Goal: Transaction & Acquisition: Purchase product/service

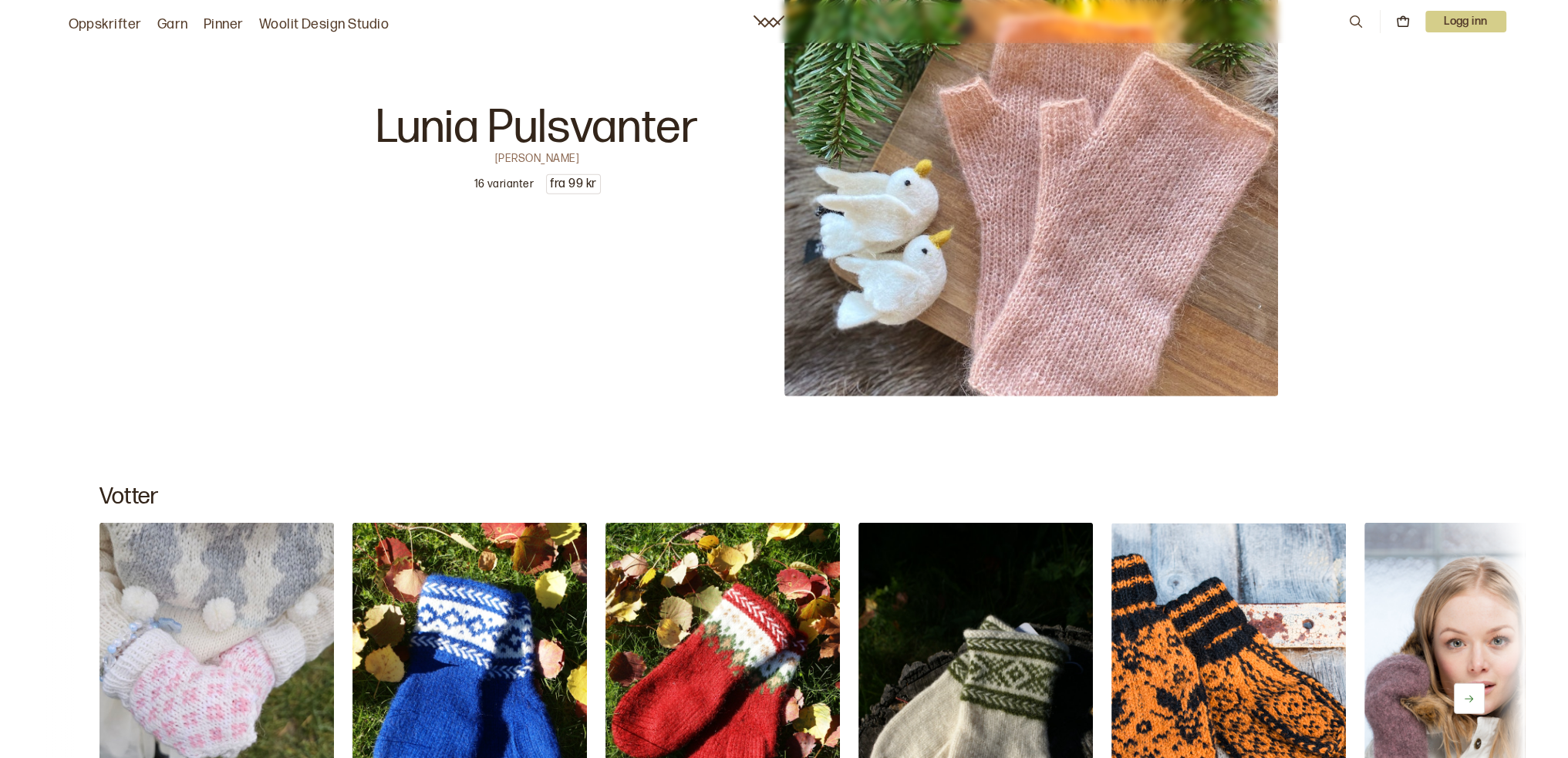
scroll to position [5554, 0]
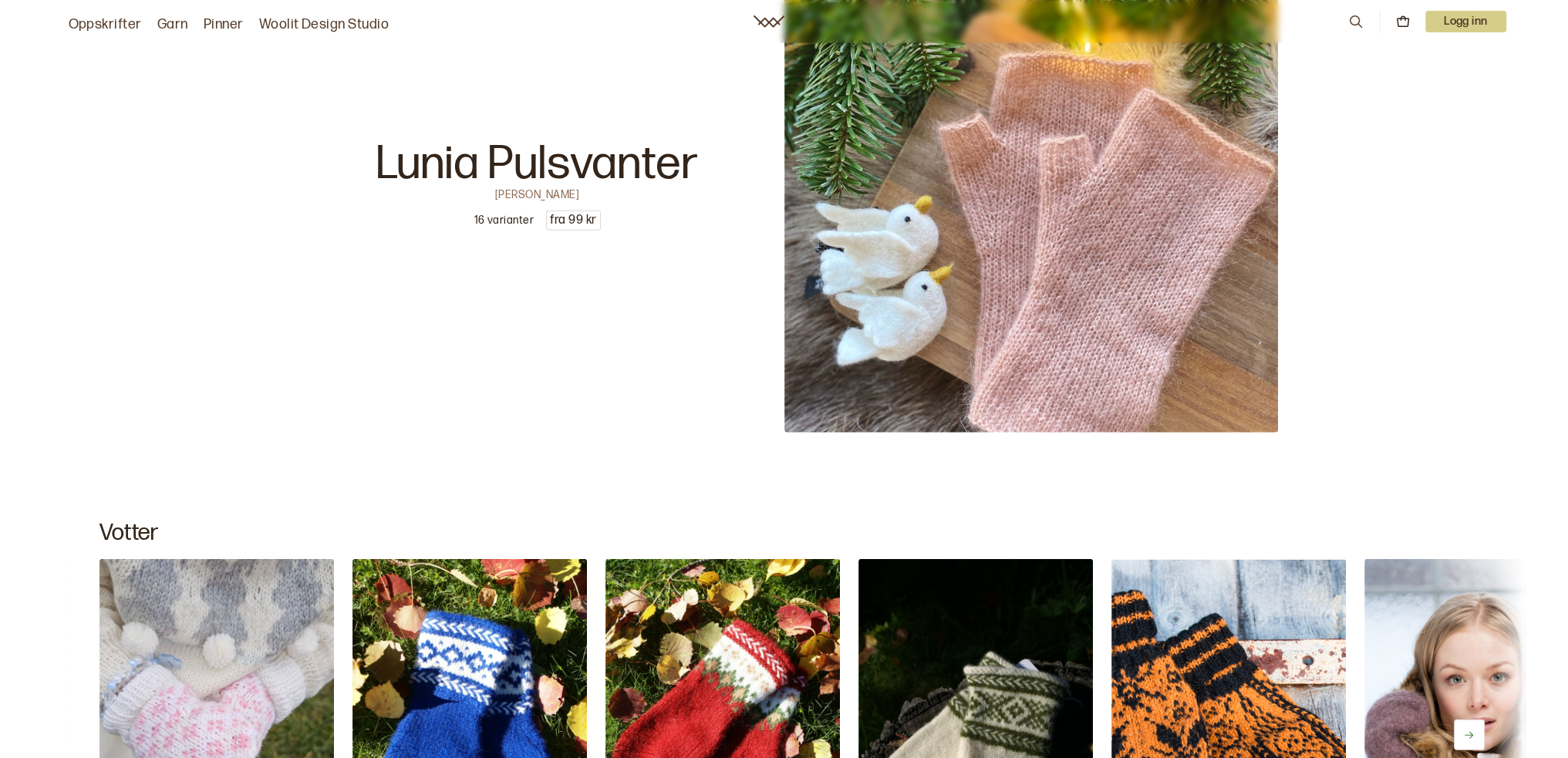
click at [103, 23] on link "Oppskrifter" at bounding box center [105, 25] width 74 height 21
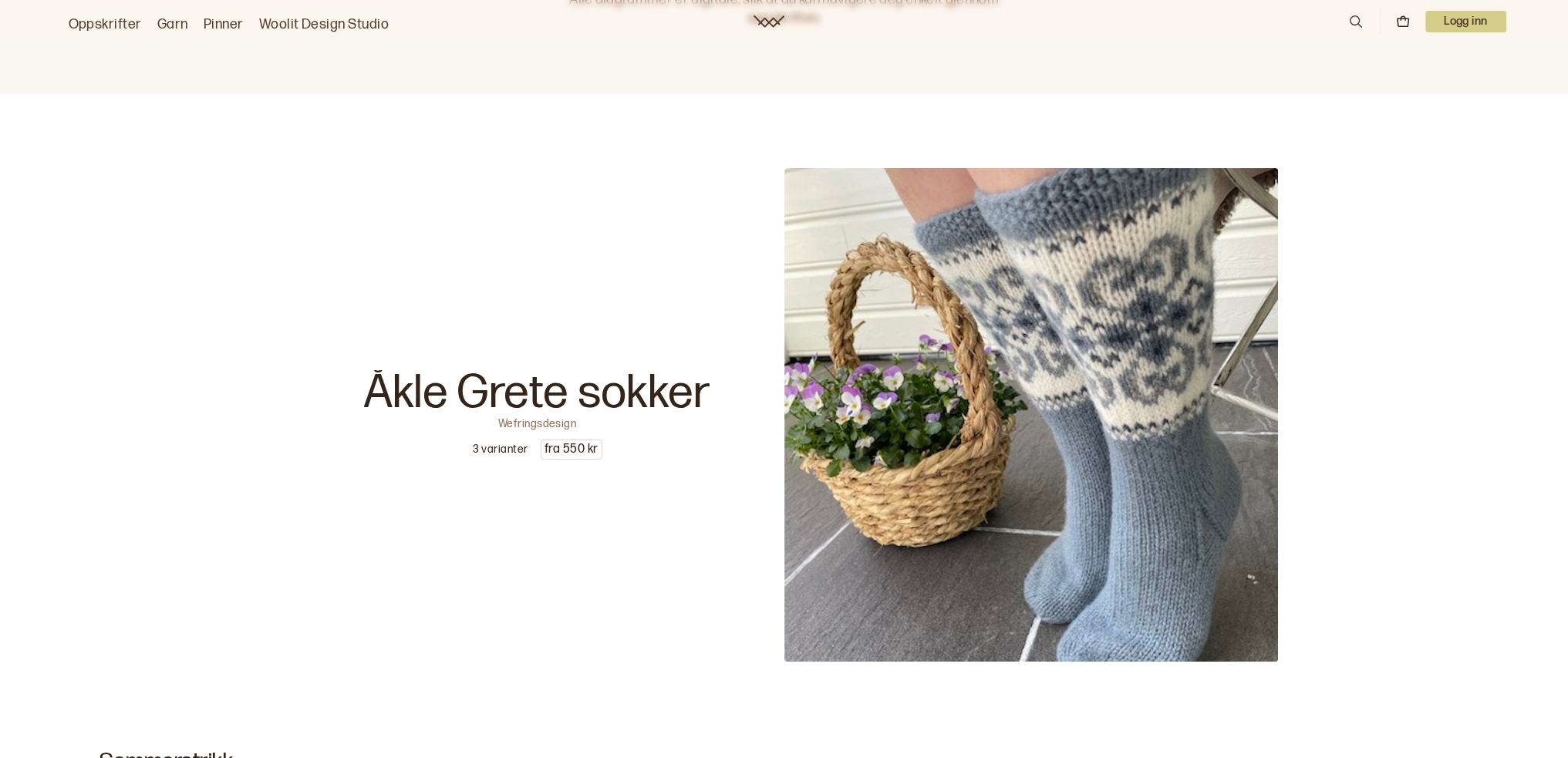
scroll to position [154, 0]
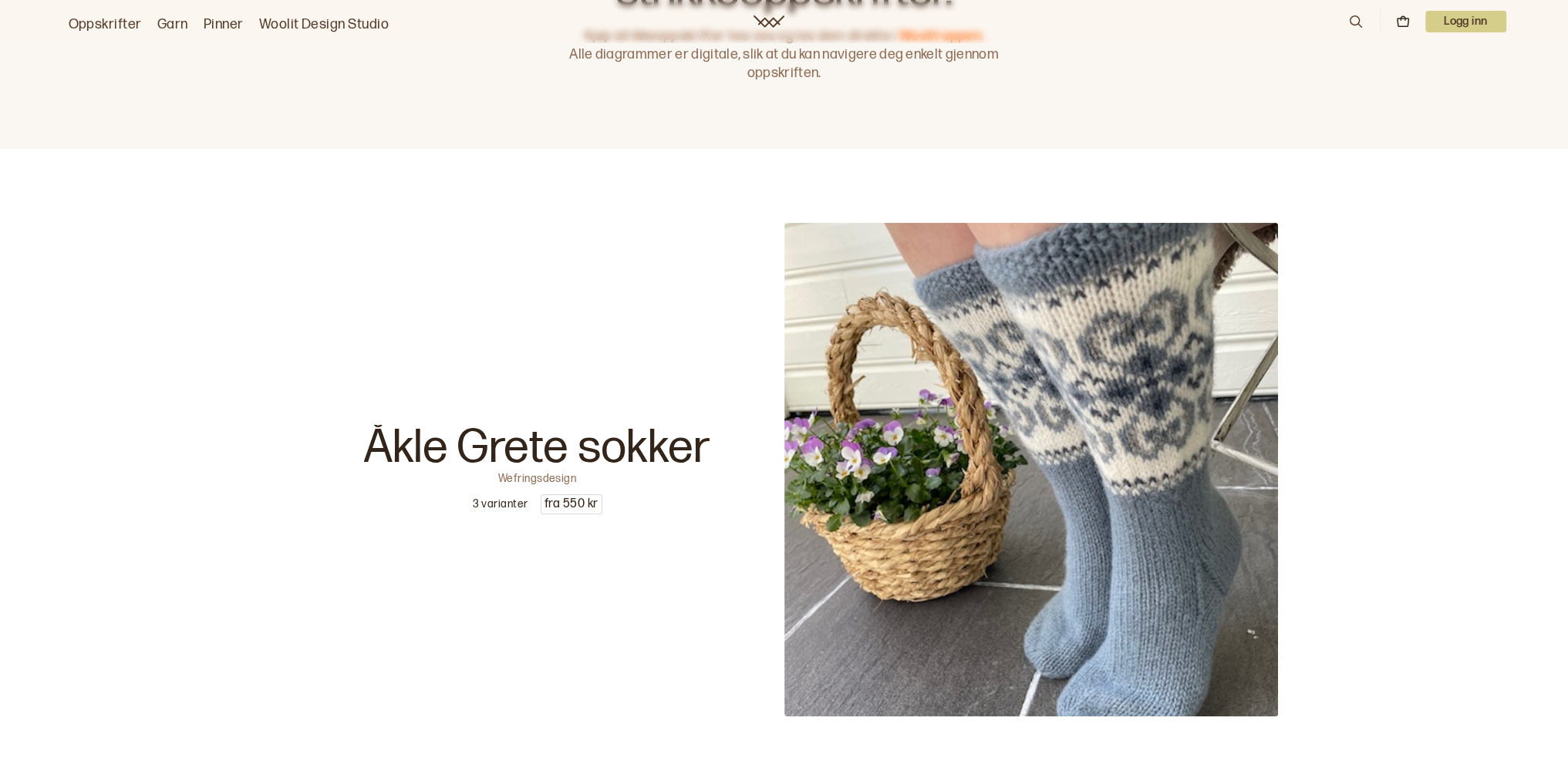
click at [167, 25] on link "Garn" at bounding box center [172, 25] width 31 height 21
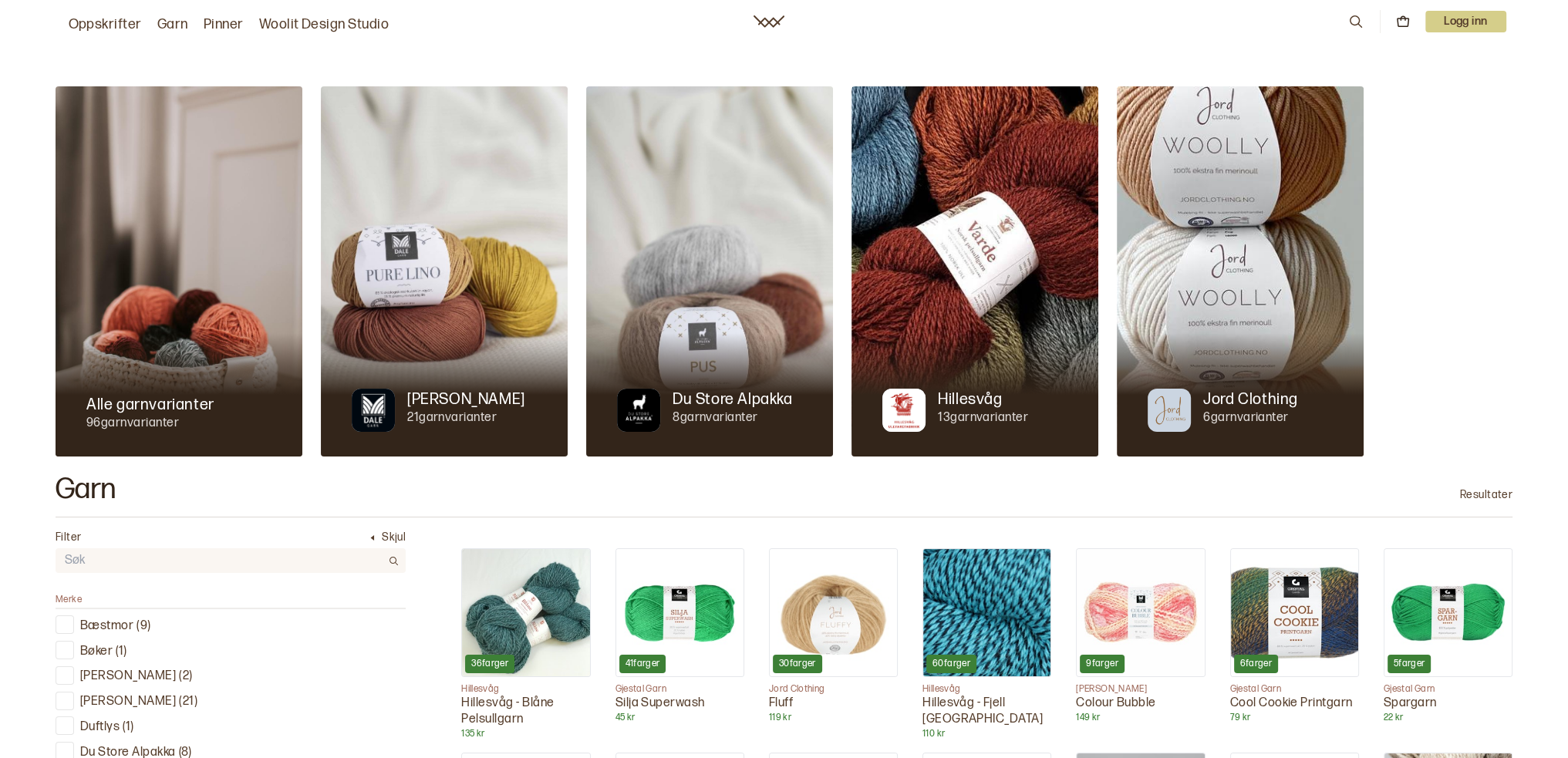
click at [93, 23] on link "Oppskrifter" at bounding box center [105, 25] width 74 height 21
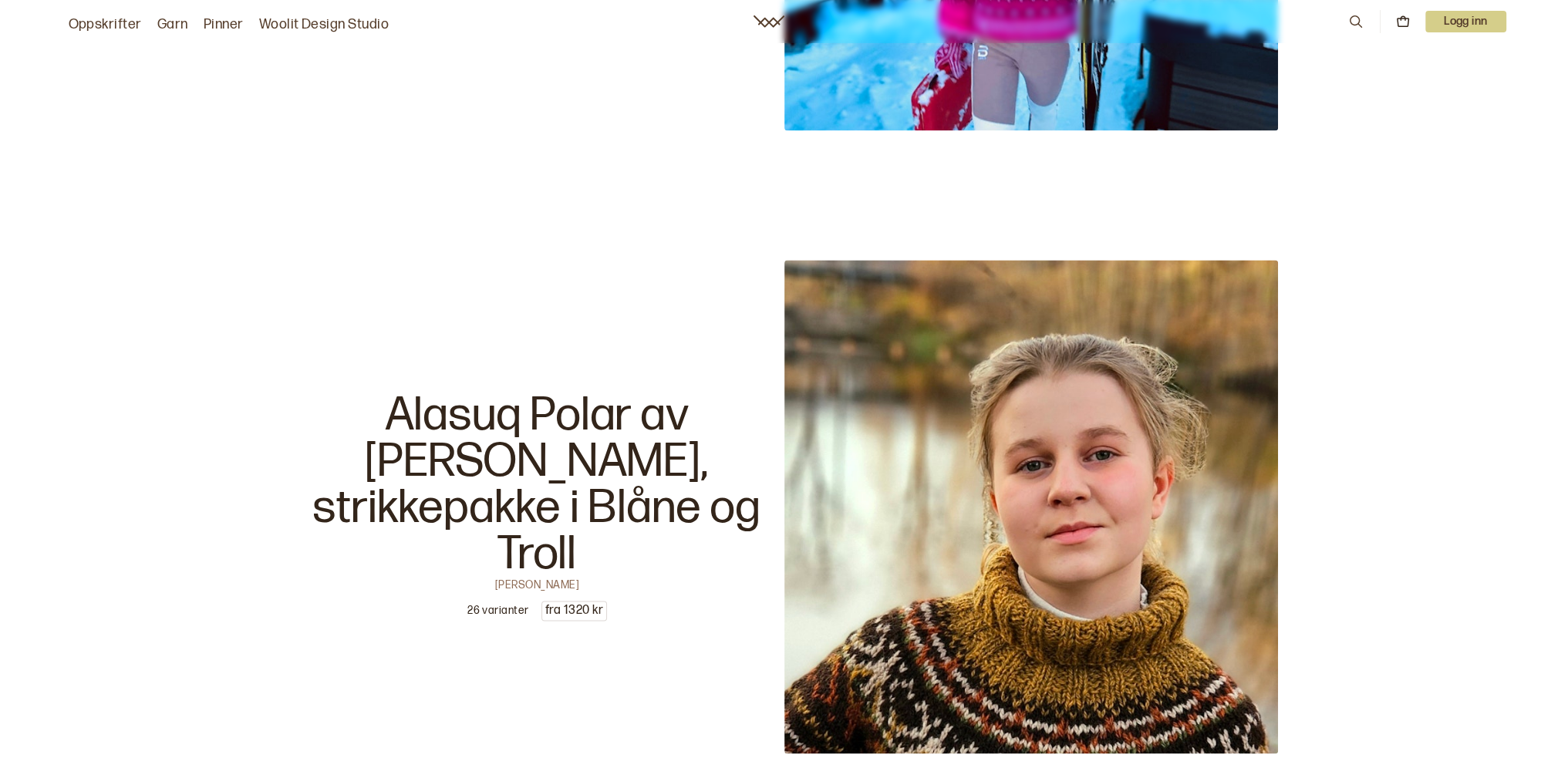
scroll to position [2931, 0]
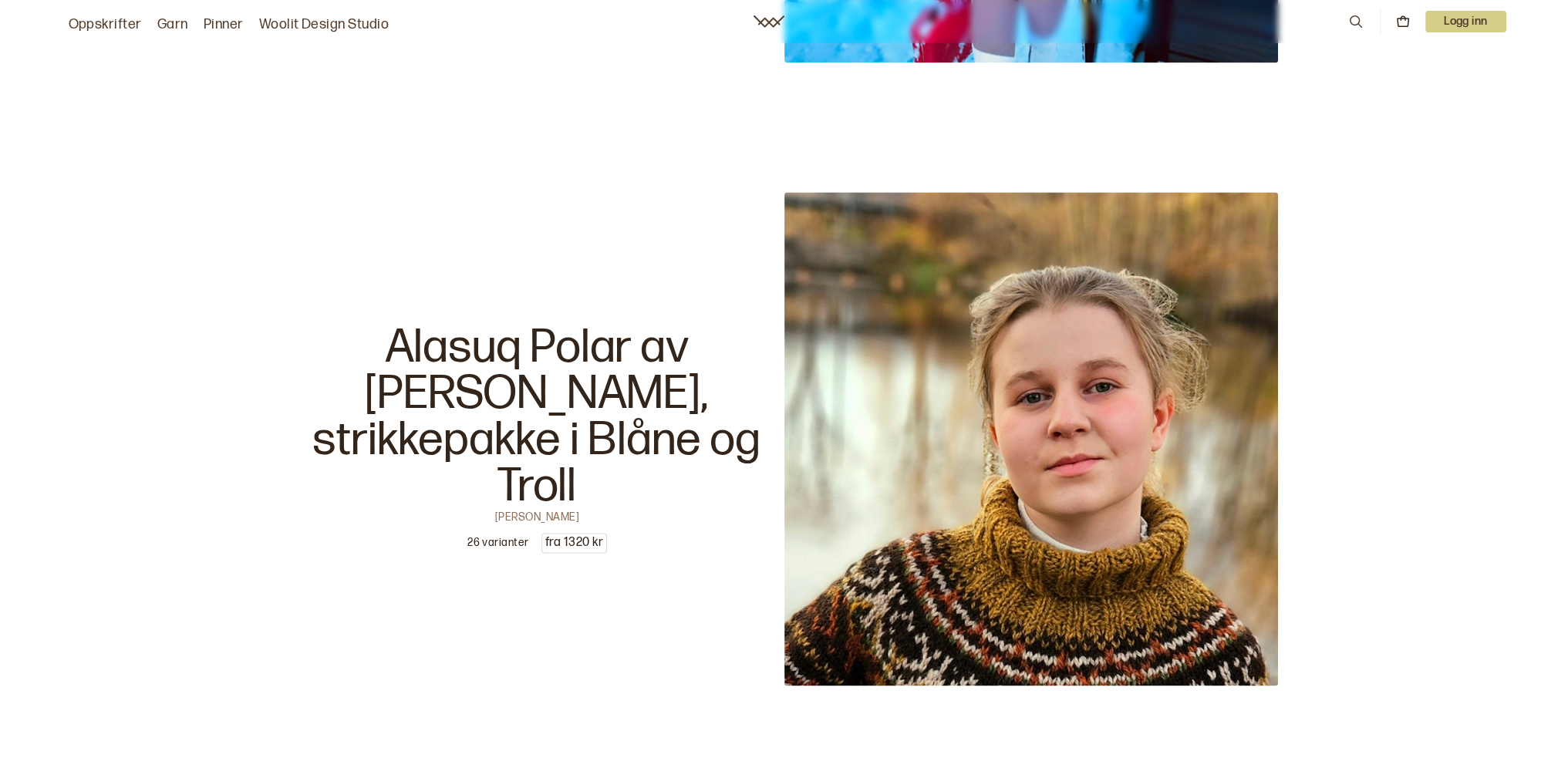
click at [373, 381] on p "Alasuq Polar av [PERSON_NAME], strikkepakke i Blåne og Troll" at bounding box center [538, 417] width 494 height 185
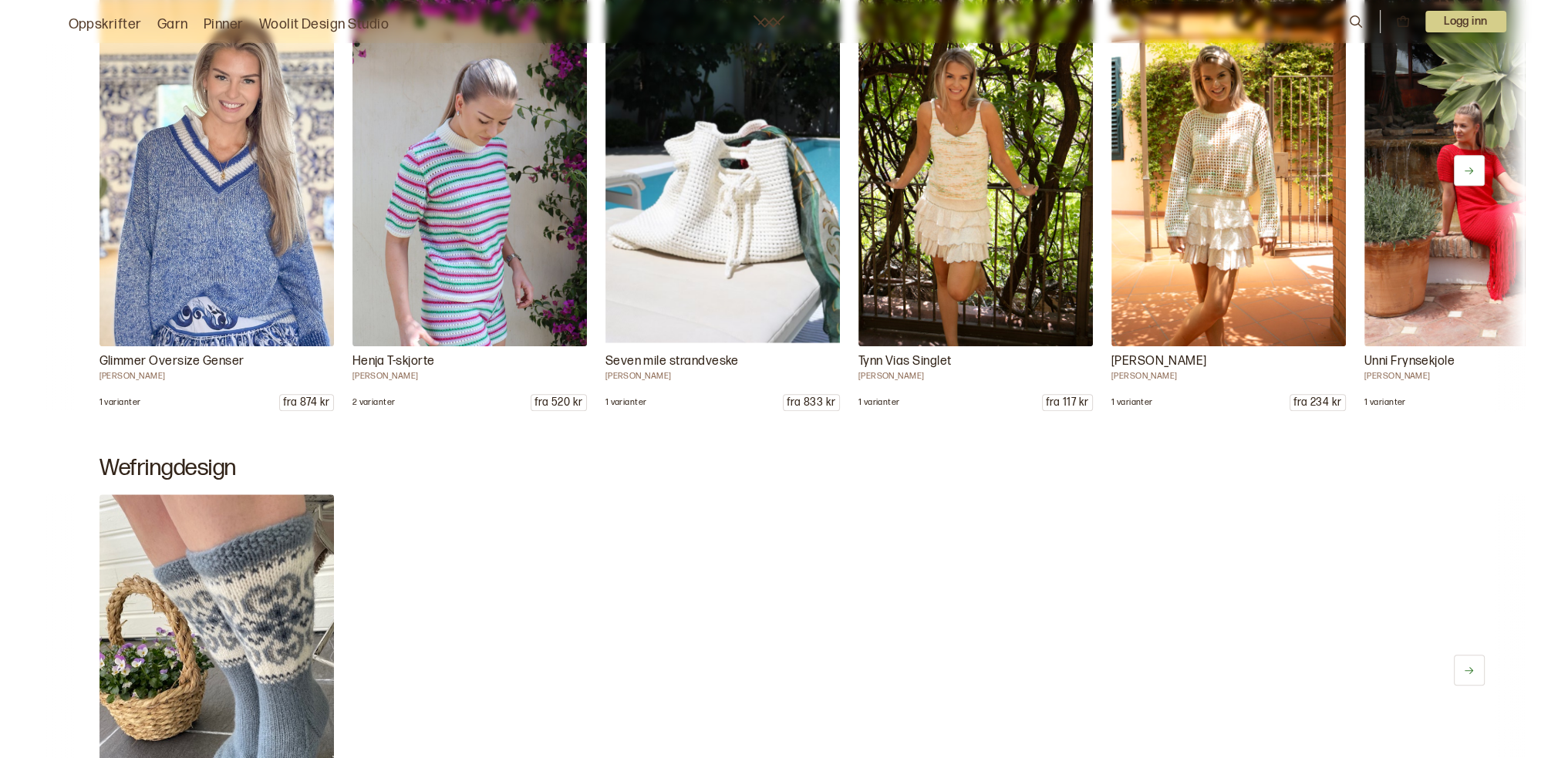
scroll to position [926, 0]
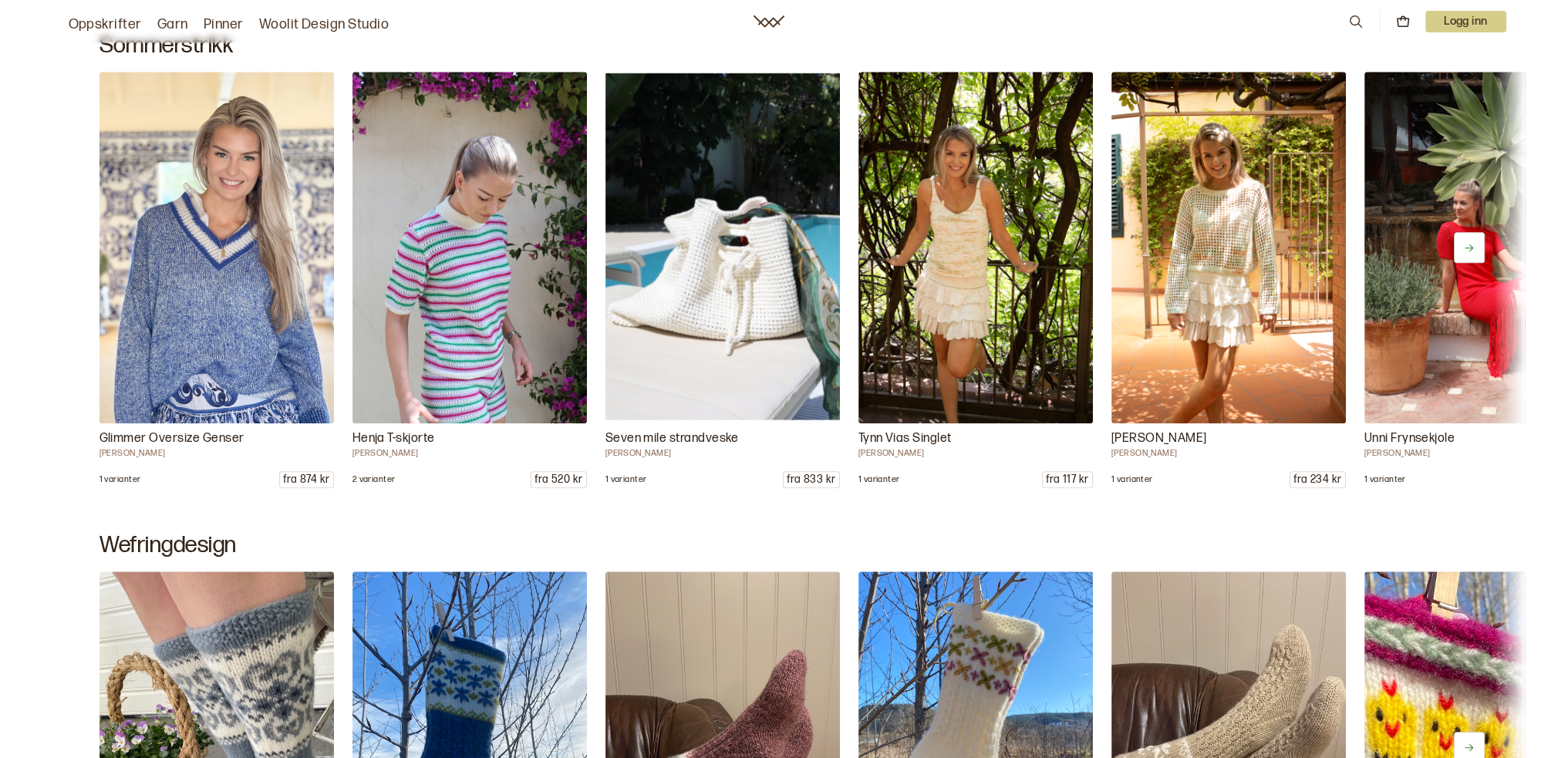
click at [1468, 249] on icon at bounding box center [1468, 248] width 12 height 12
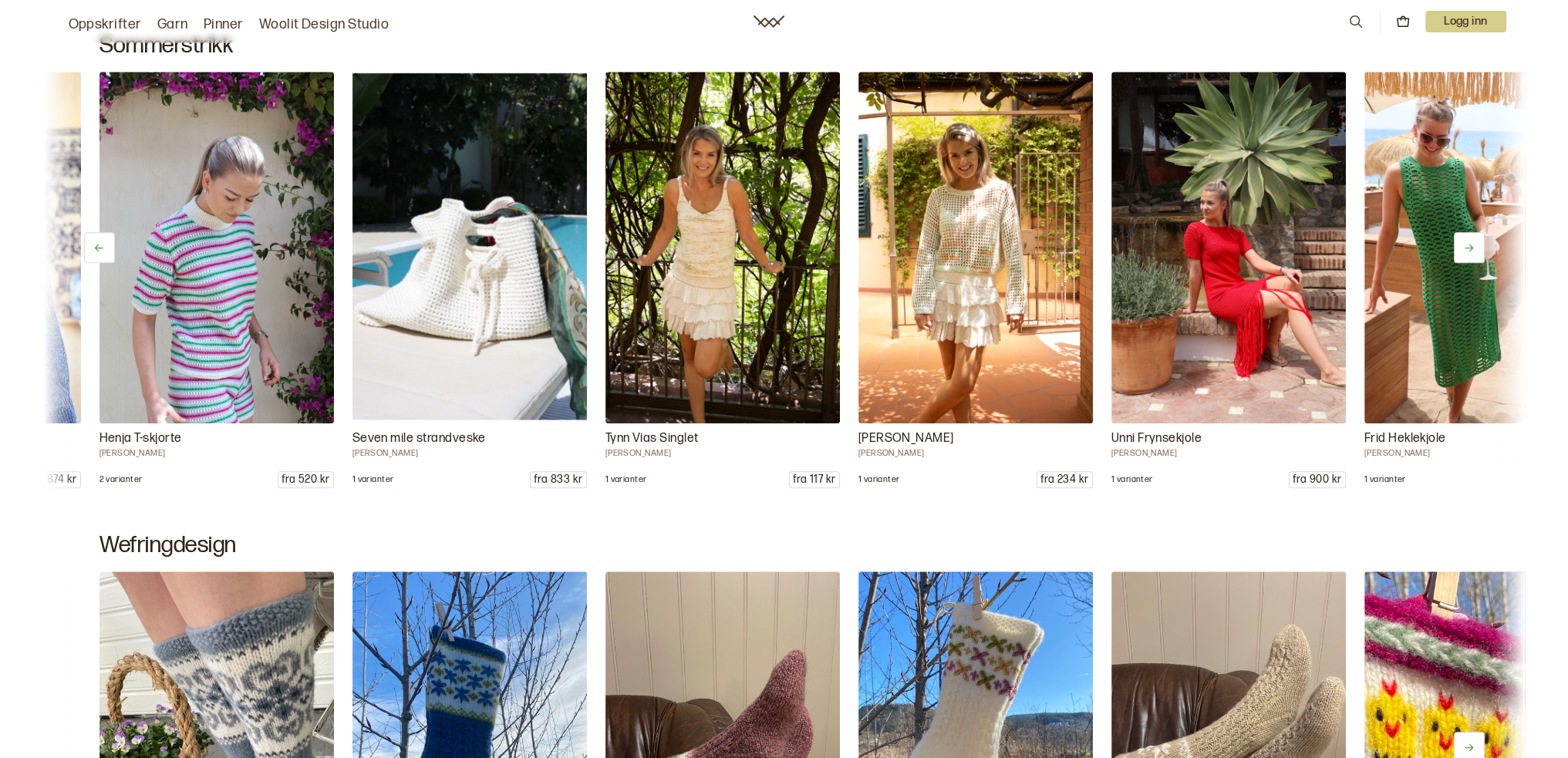
click at [1468, 249] on icon at bounding box center [1468, 248] width 12 height 12
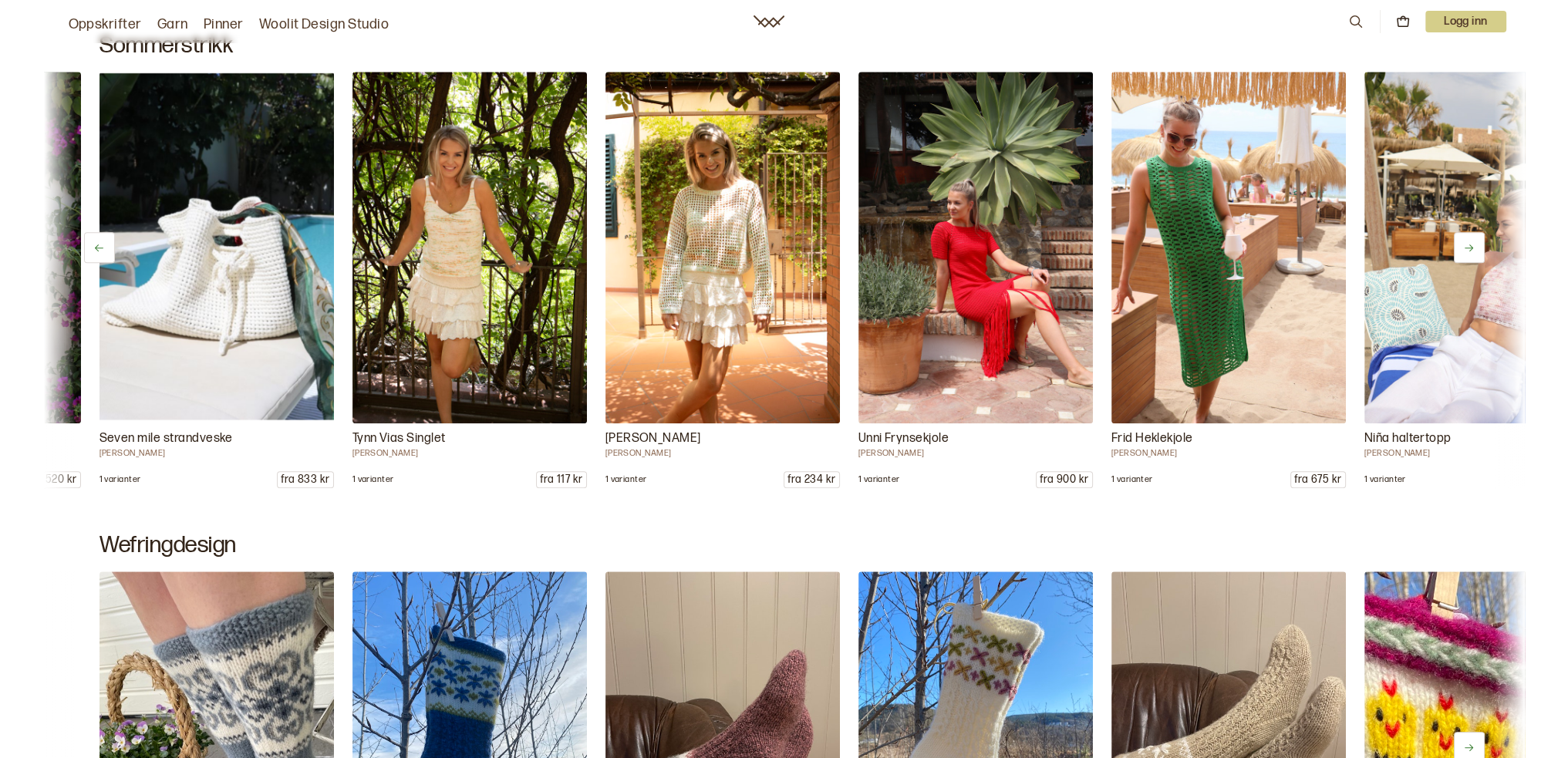
click at [1468, 249] on icon at bounding box center [1468, 248] width 12 height 12
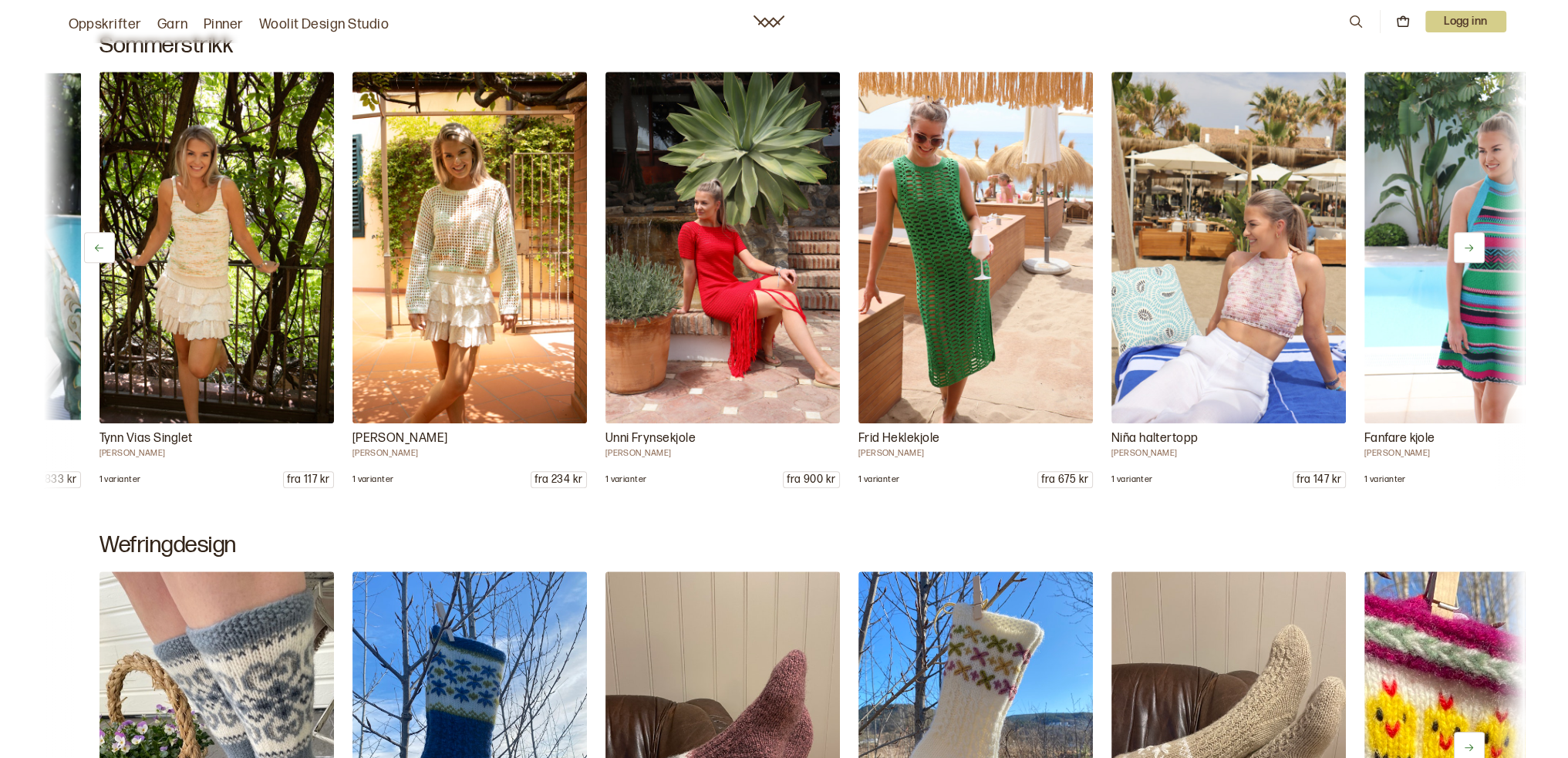
click at [1468, 249] on icon at bounding box center [1468, 248] width 12 height 12
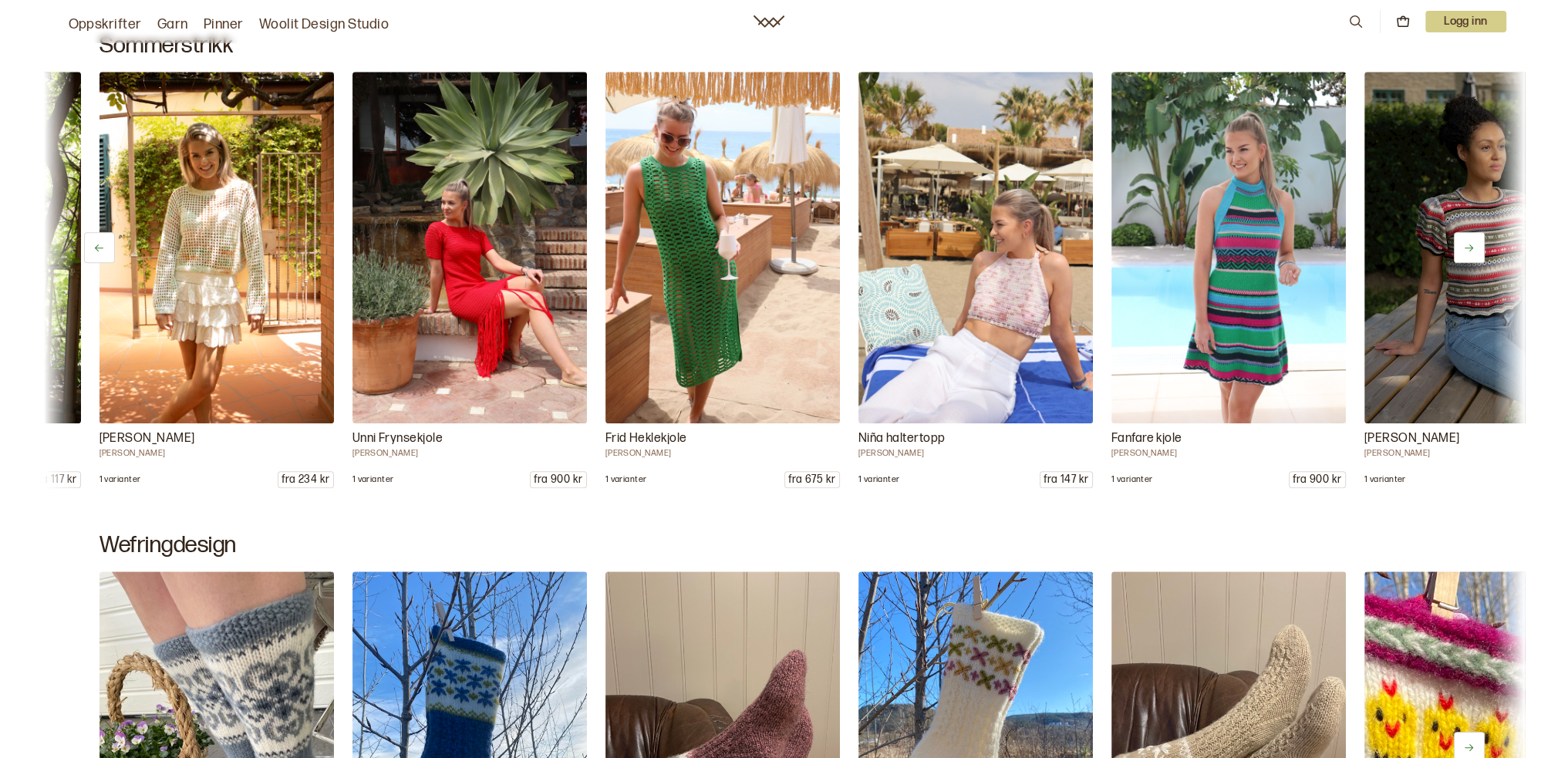
click at [1468, 249] on icon at bounding box center [1468, 248] width 12 height 12
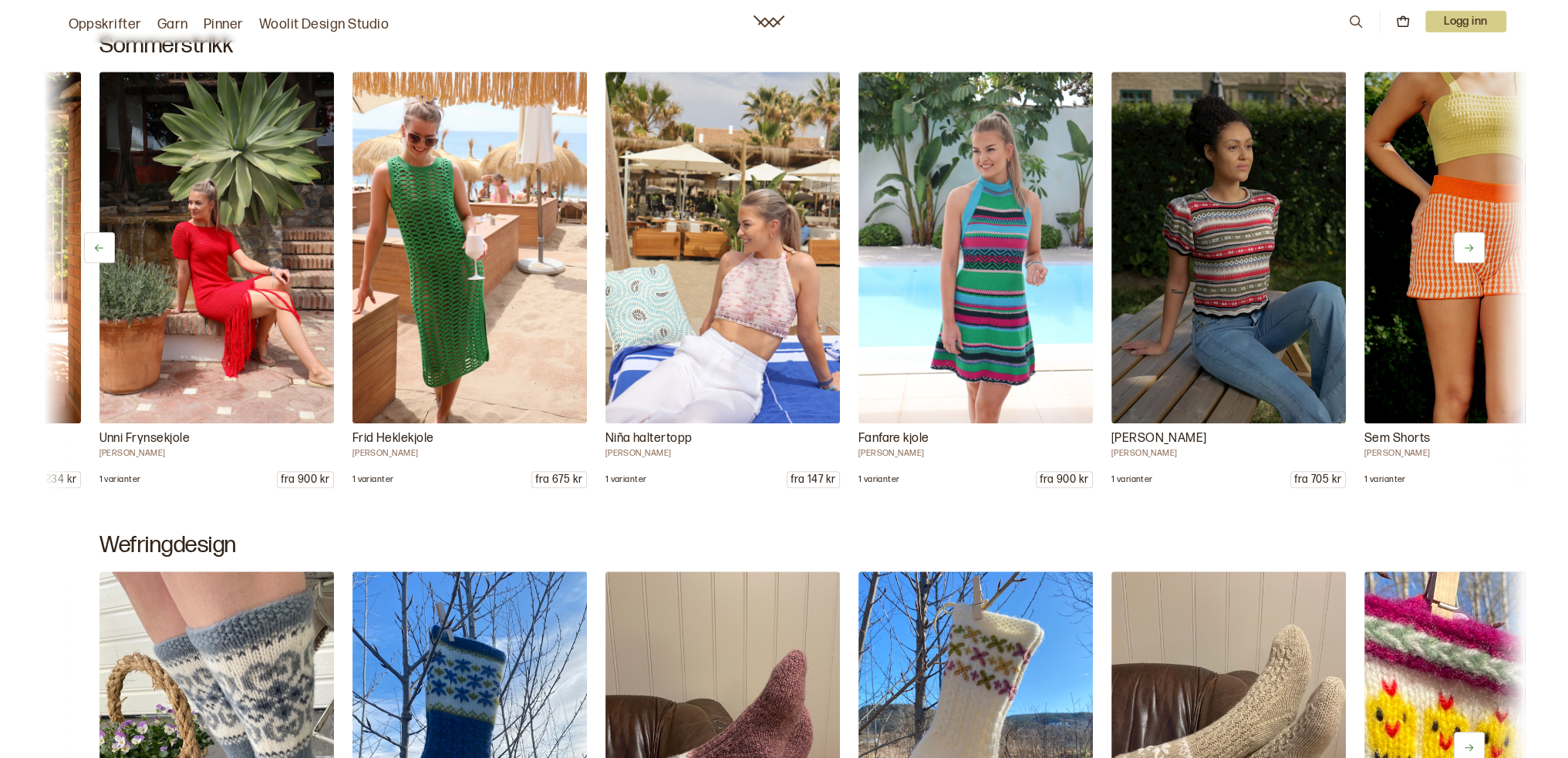
click at [1468, 249] on icon at bounding box center [1468, 248] width 12 height 12
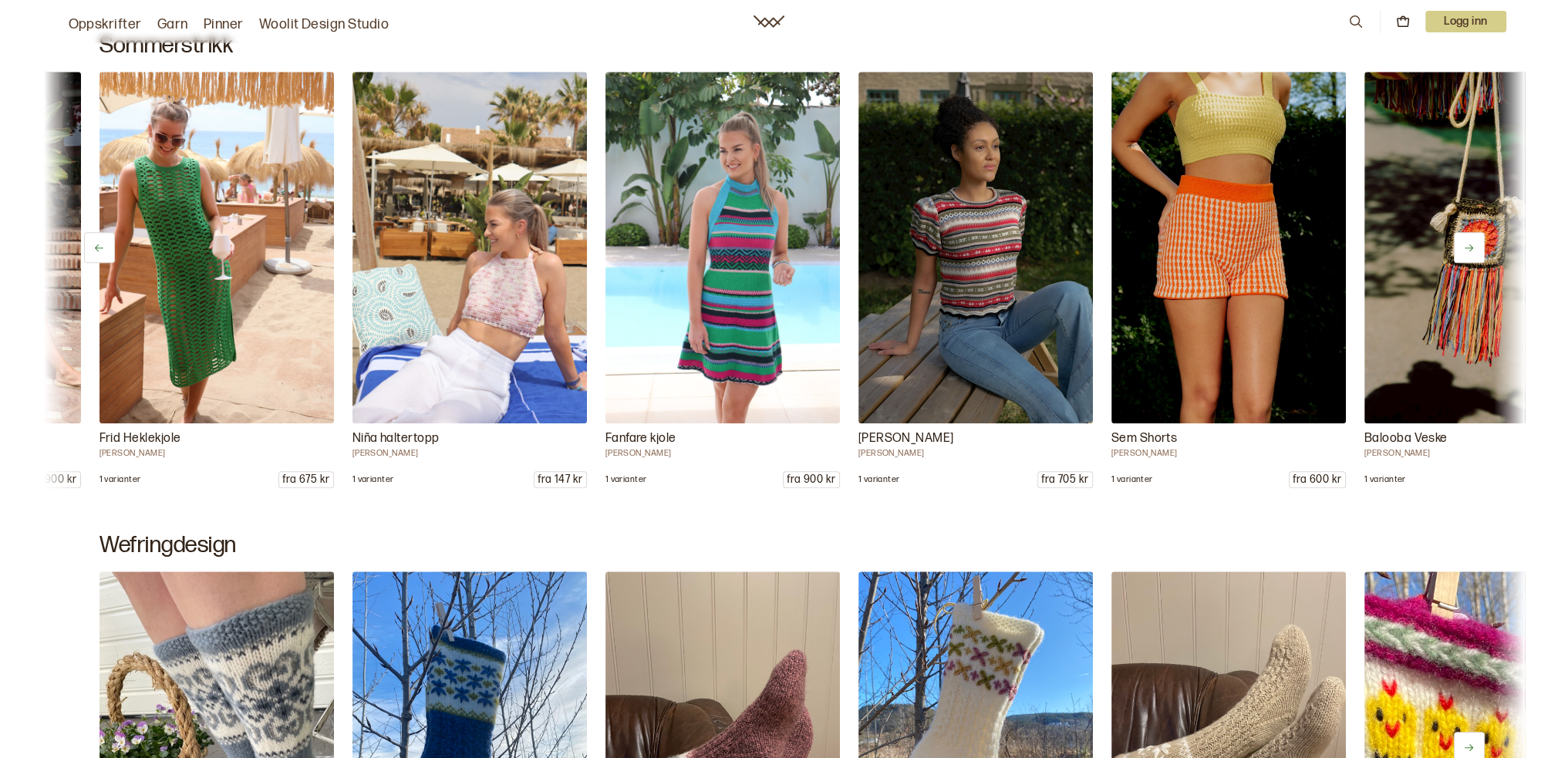
click at [1468, 249] on icon at bounding box center [1468, 248] width 12 height 12
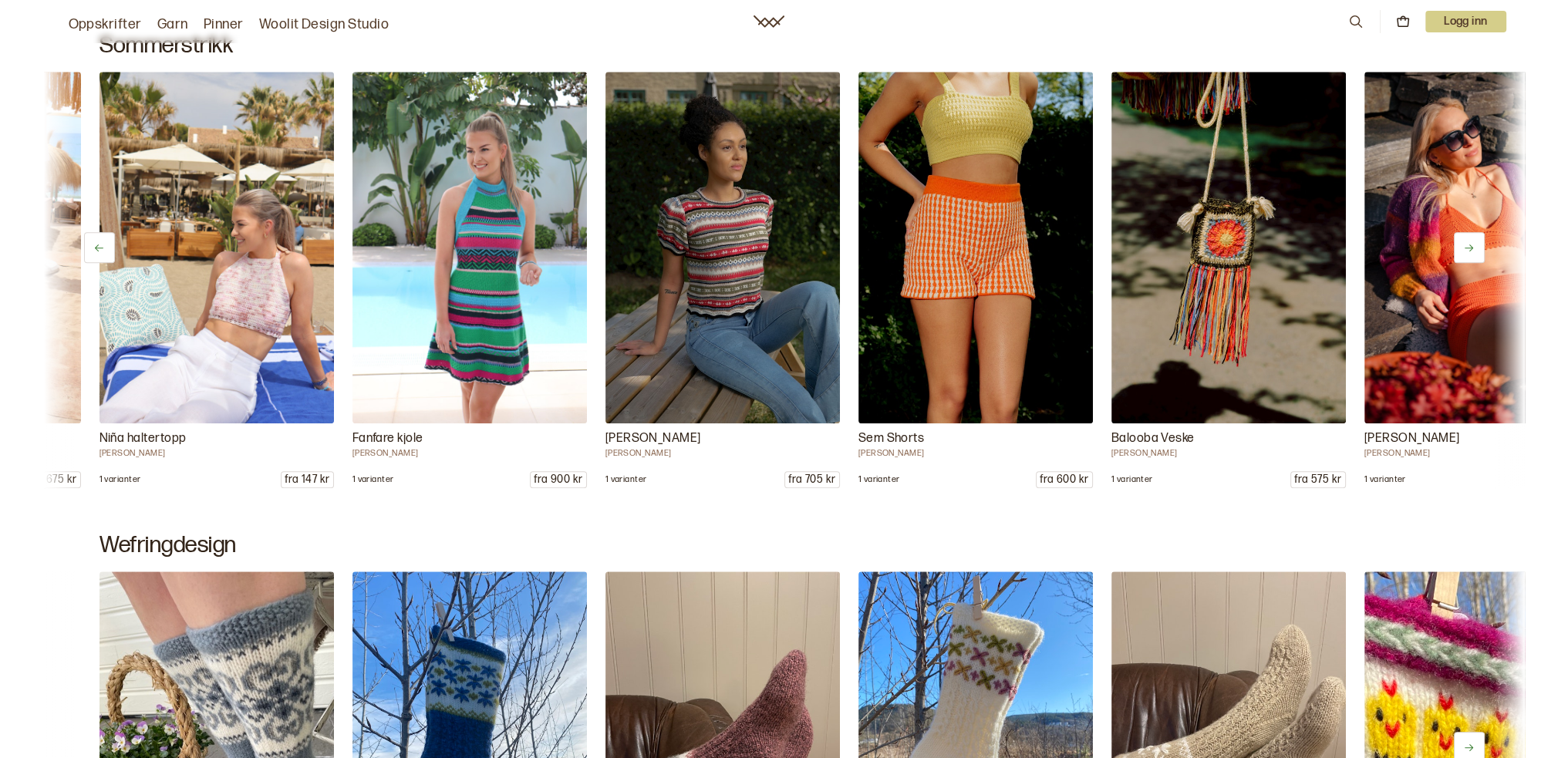
click at [1468, 249] on icon at bounding box center [1468, 248] width 12 height 12
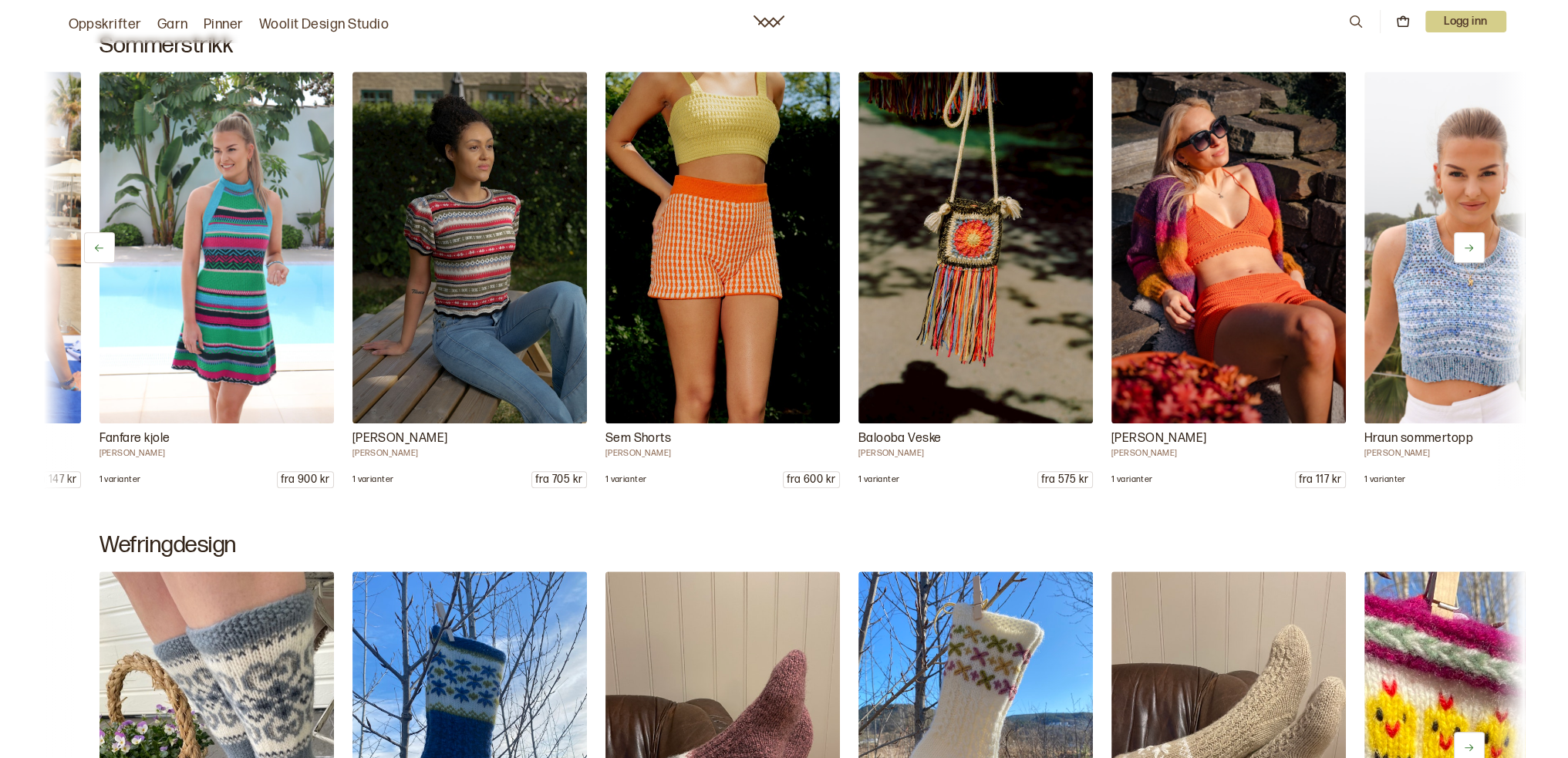
click at [1468, 249] on icon at bounding box center [1468, 248] width 12 height 12
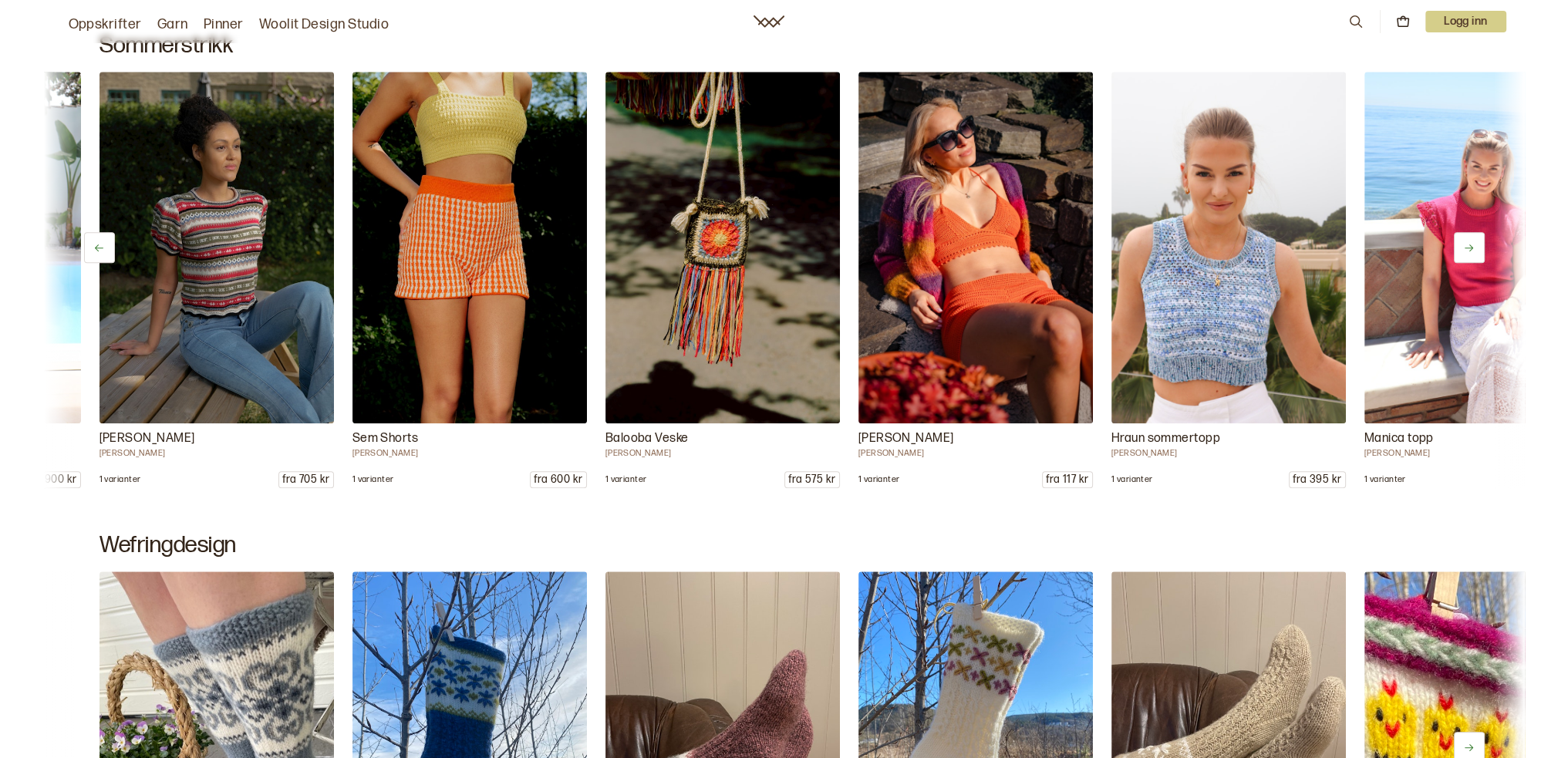
click at [1468, 249] on icon at bounding box center [1468, 248] width 12 height 12
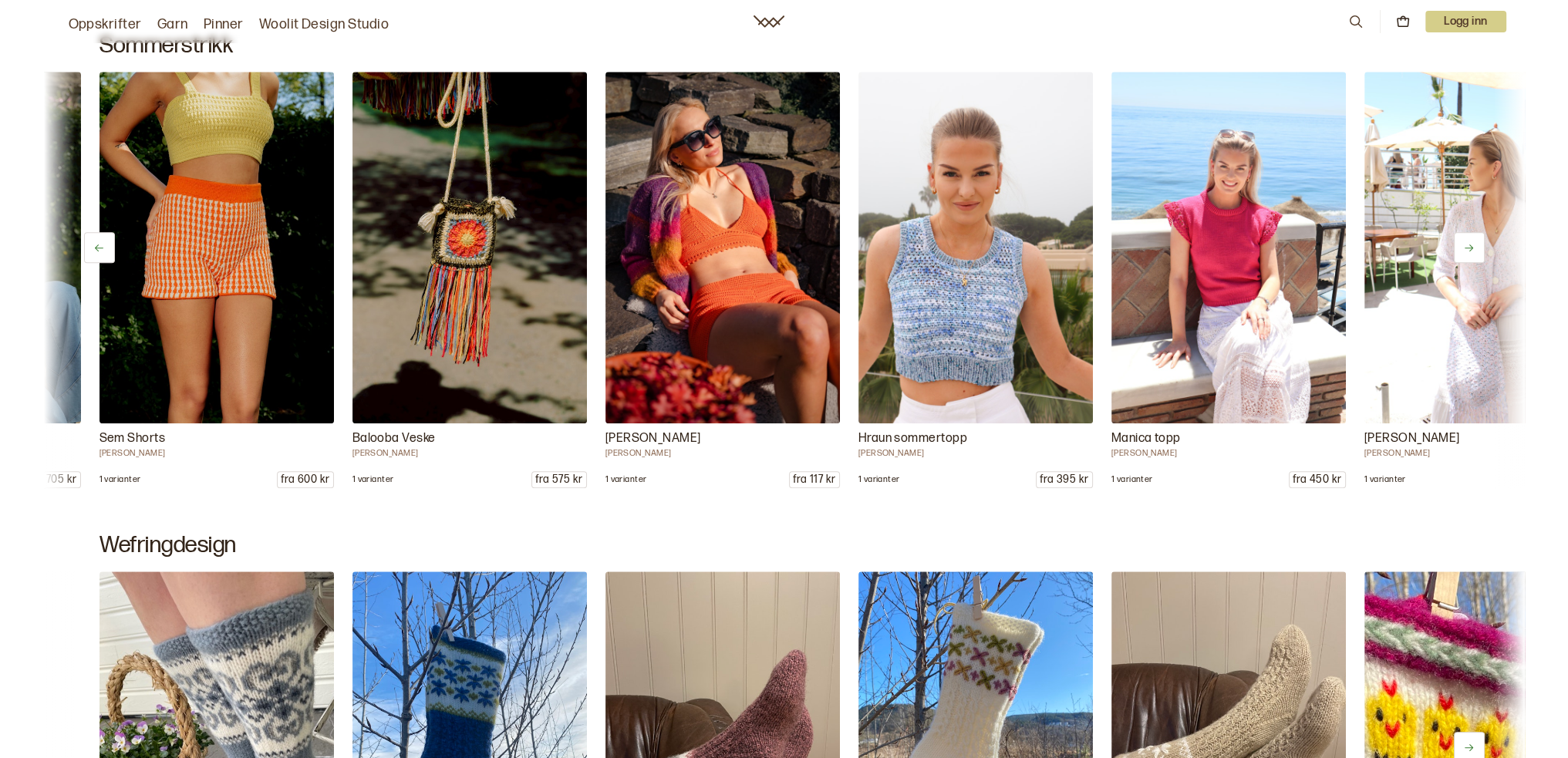
click at [1468, 249] on icon at bounding box center [1468, 248] width 12 height 12
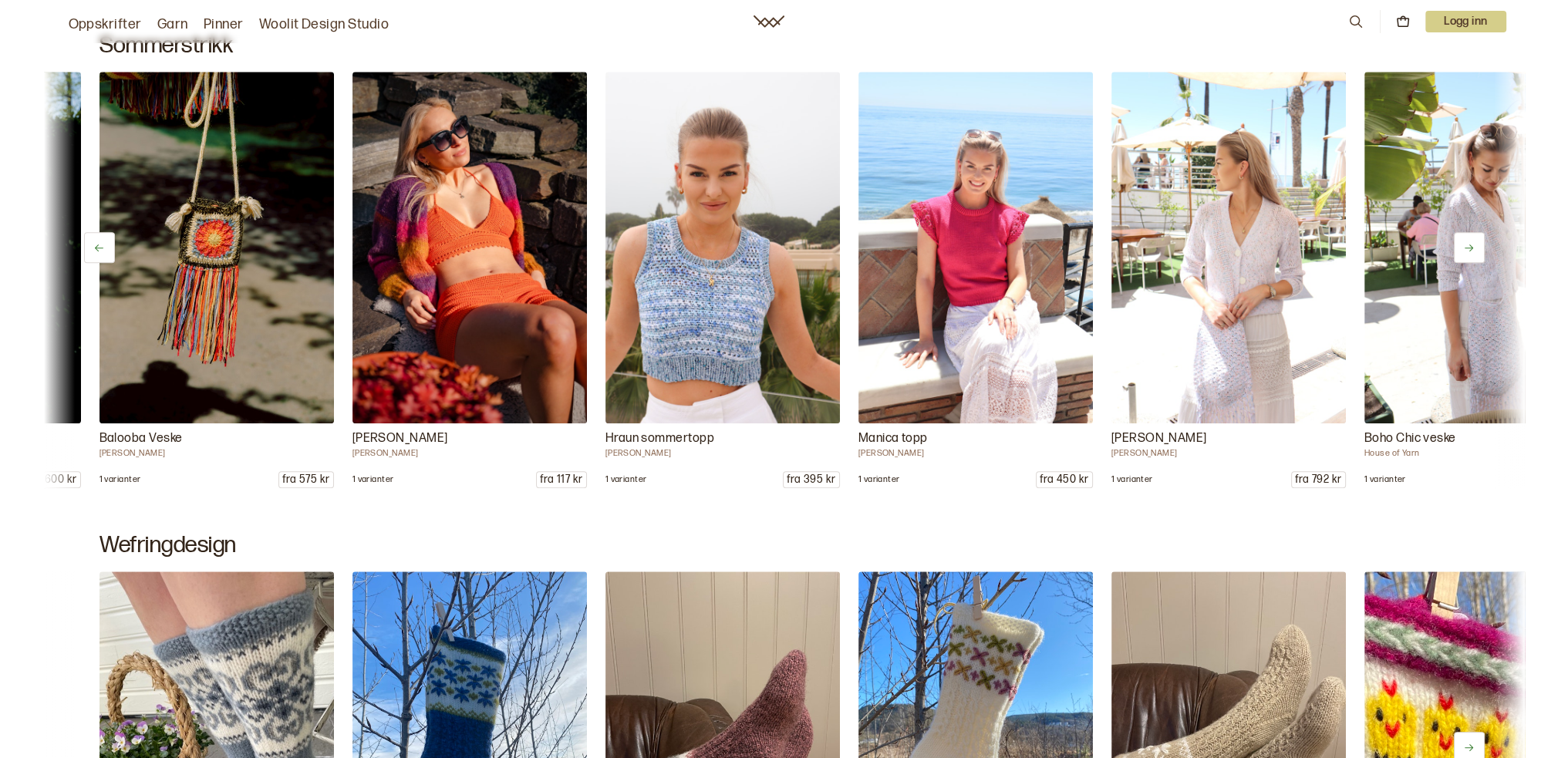
click at [1468, 249] on icon at bounding box center [1468, 248] width 12 height 12
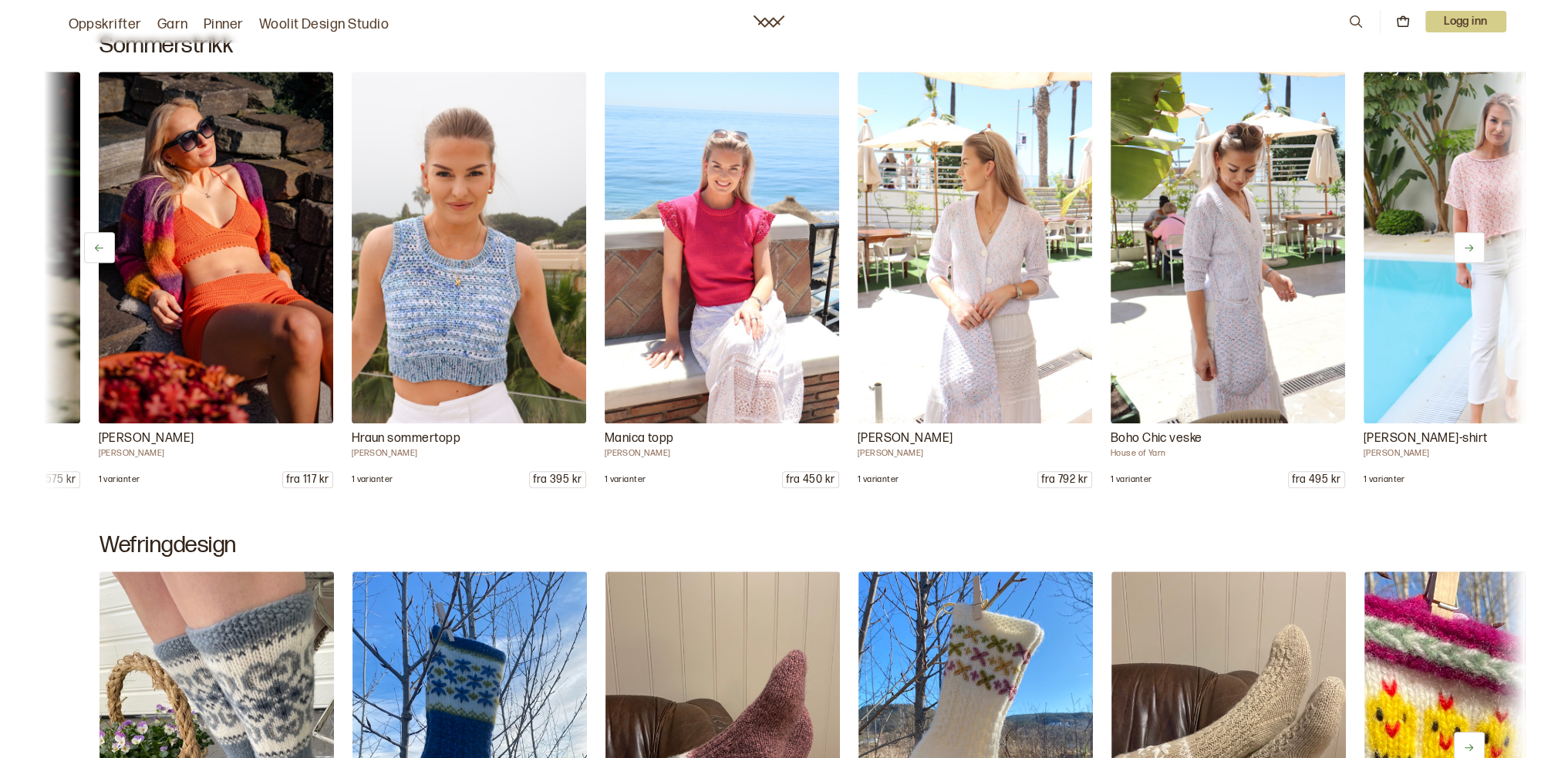
click at [1468, 249] on icon at bounding box center [1468, 248] width 12 height 12
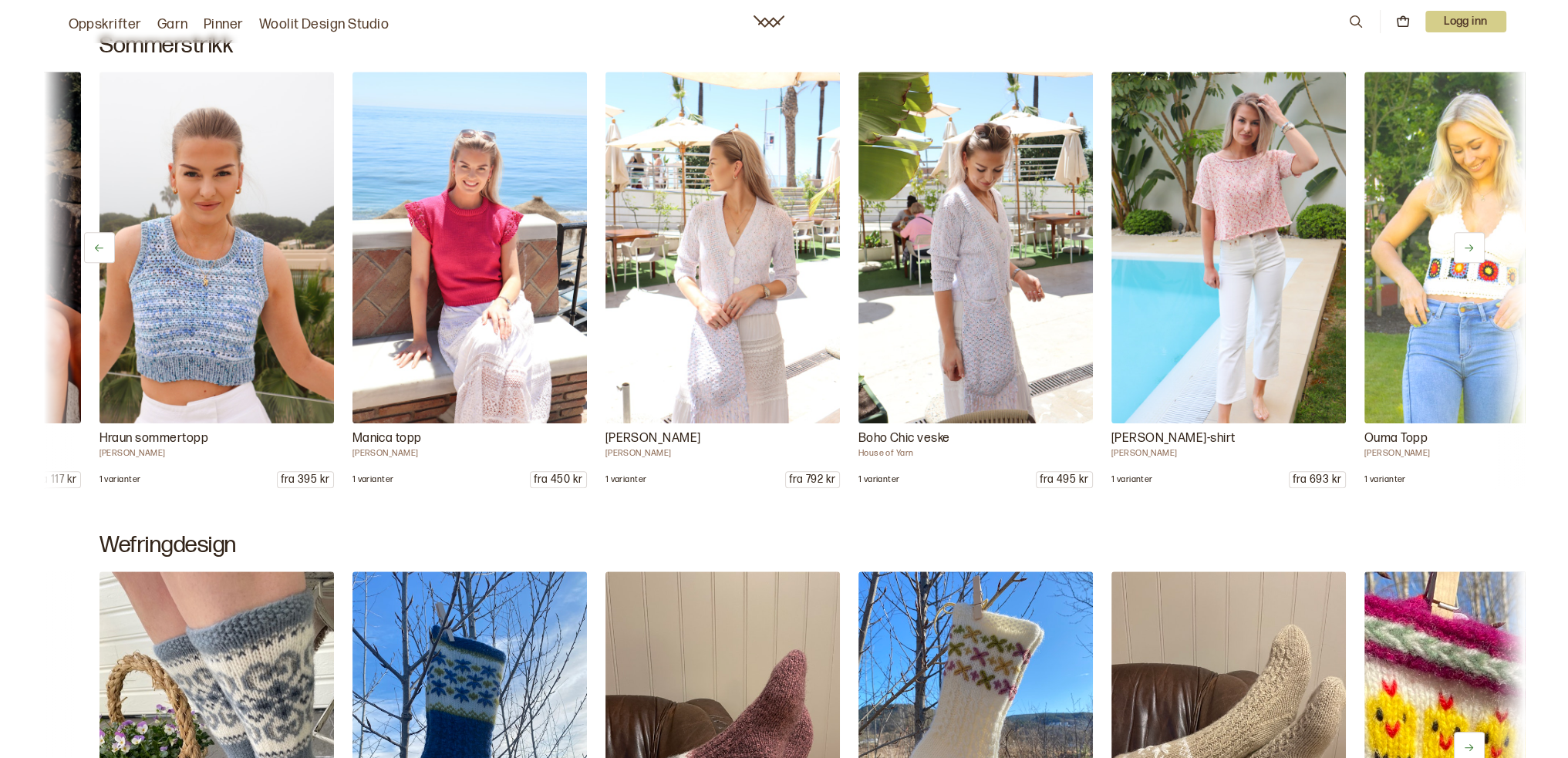
click at [1468, 249] on icon at bounding box center [1468, 248] width 12 height 12
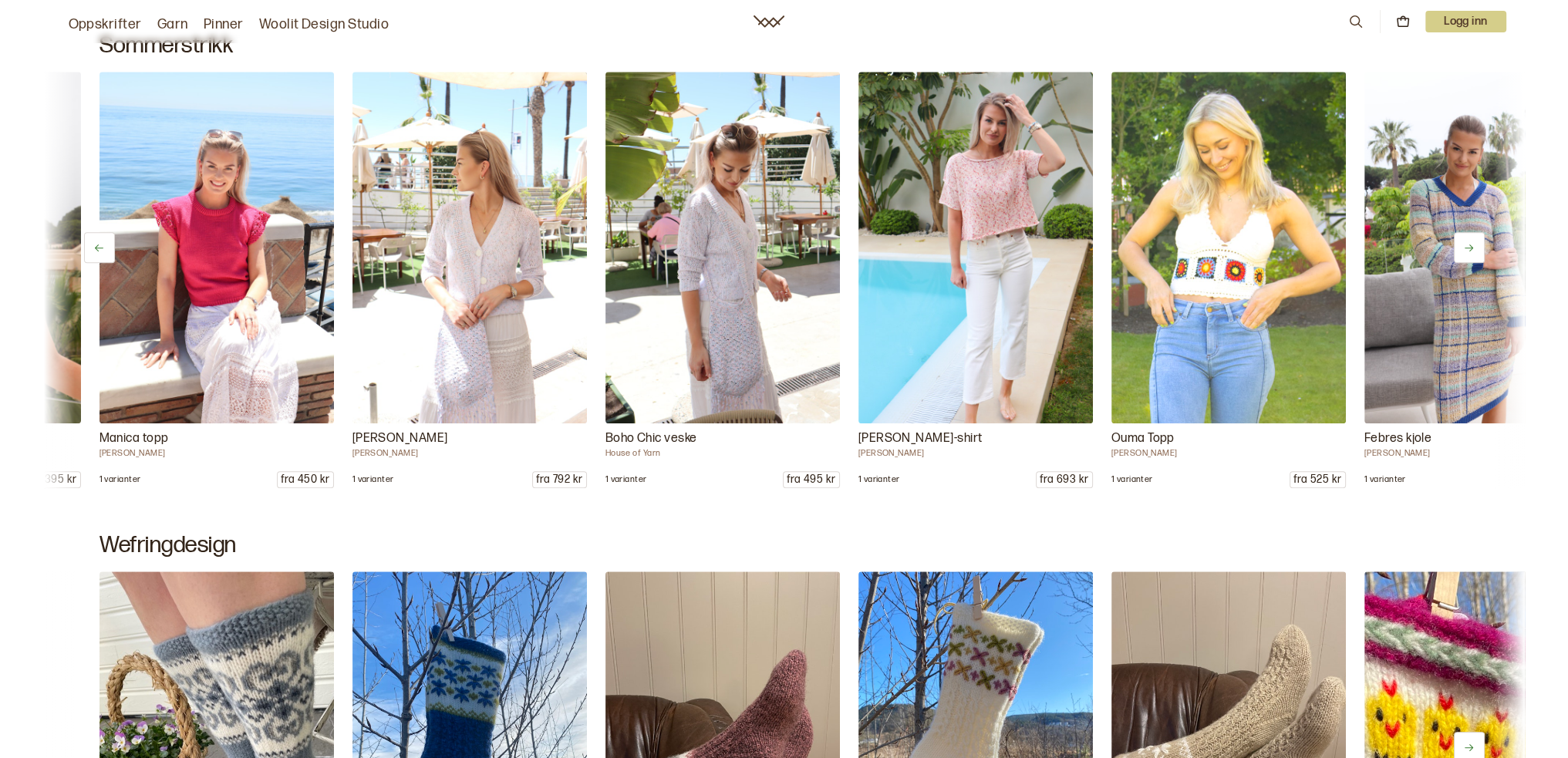
click at [1468, 249] on icon at bounding box center [1468, 248] width 12 height 12
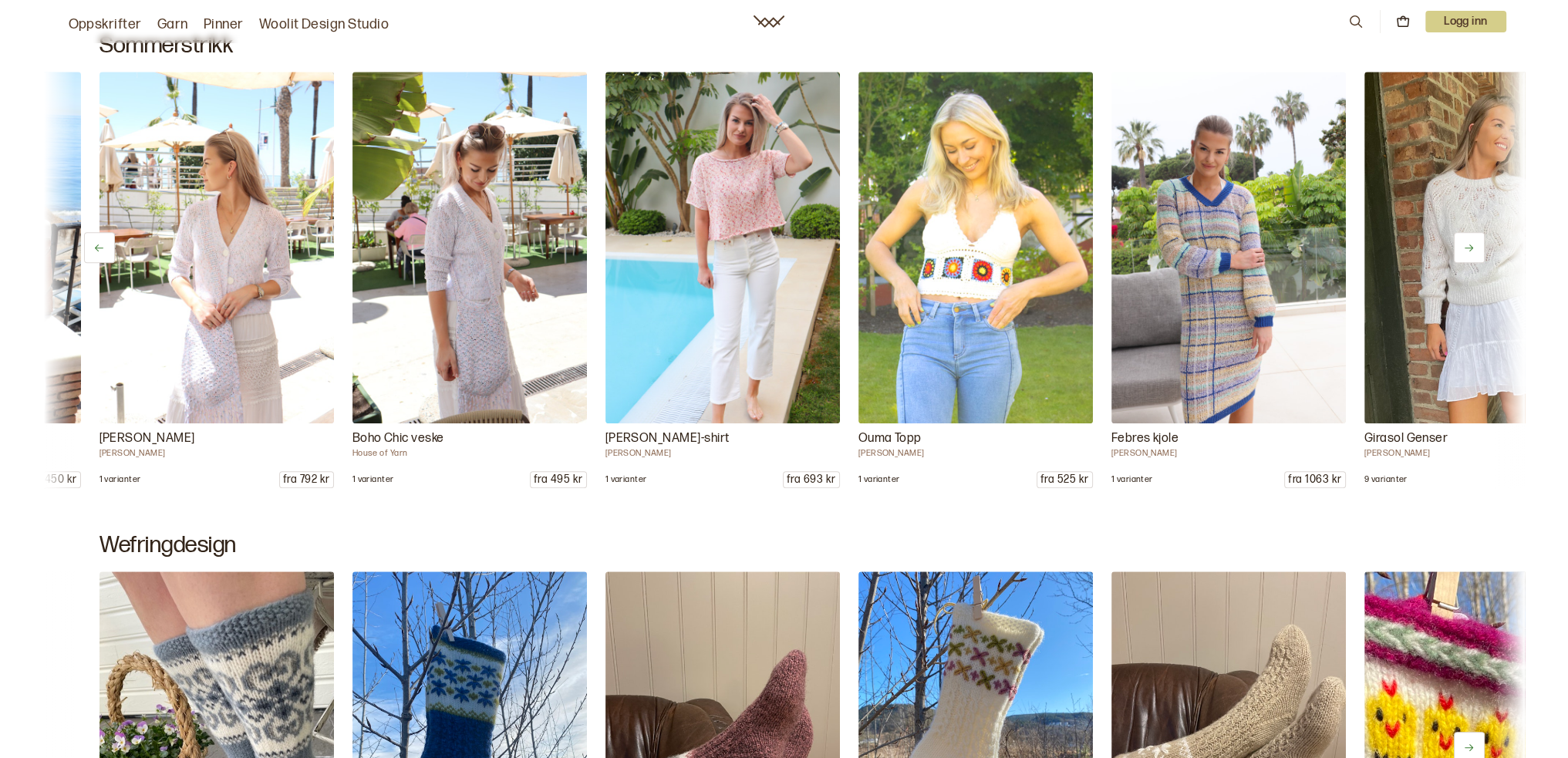
click at [1468, 249] on icon at bounding box center [1468, 248] width 12 height 12
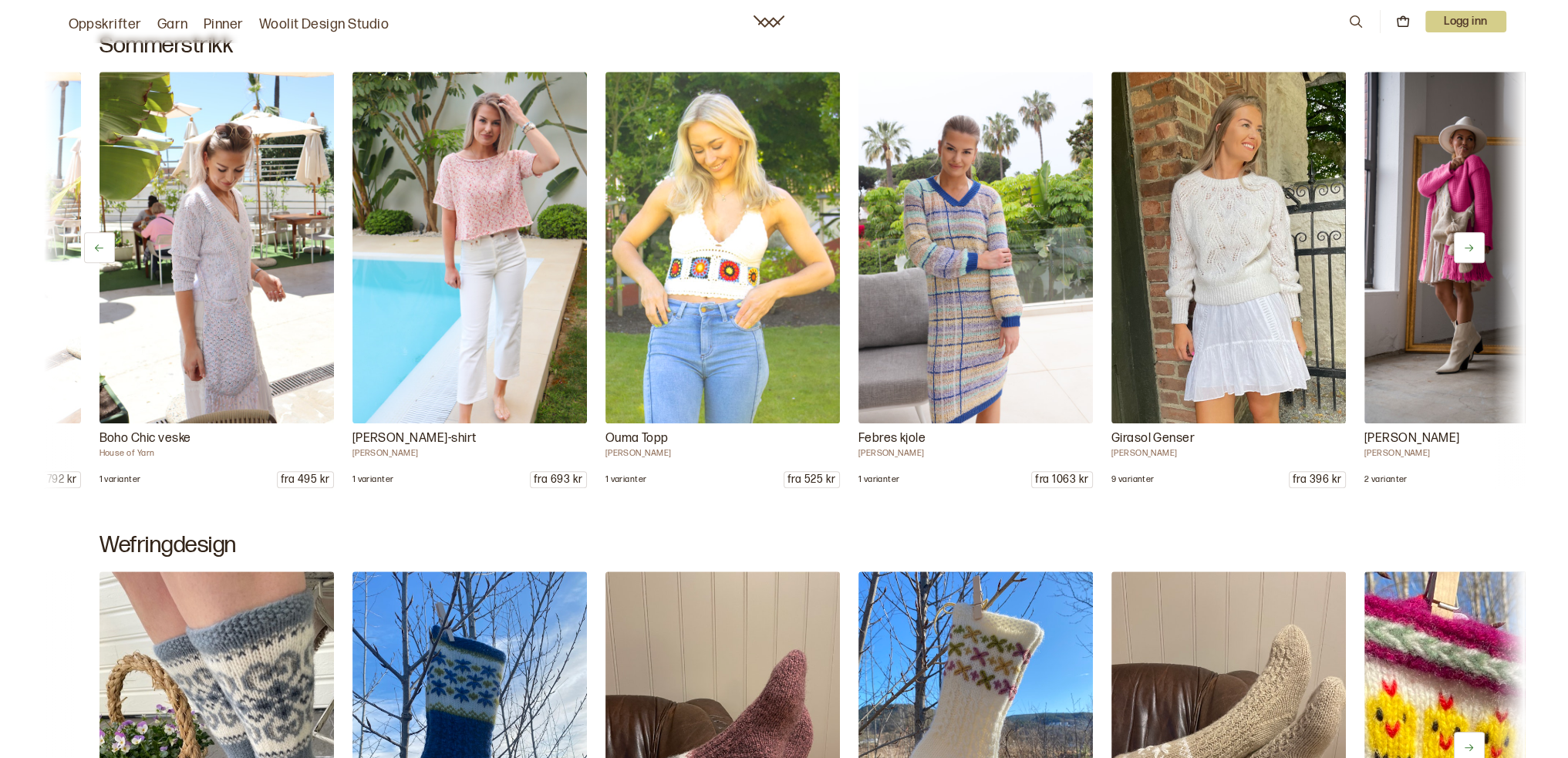
click at [1468, 249] on icon at bounding box center [1468, 248] width 12 height 12
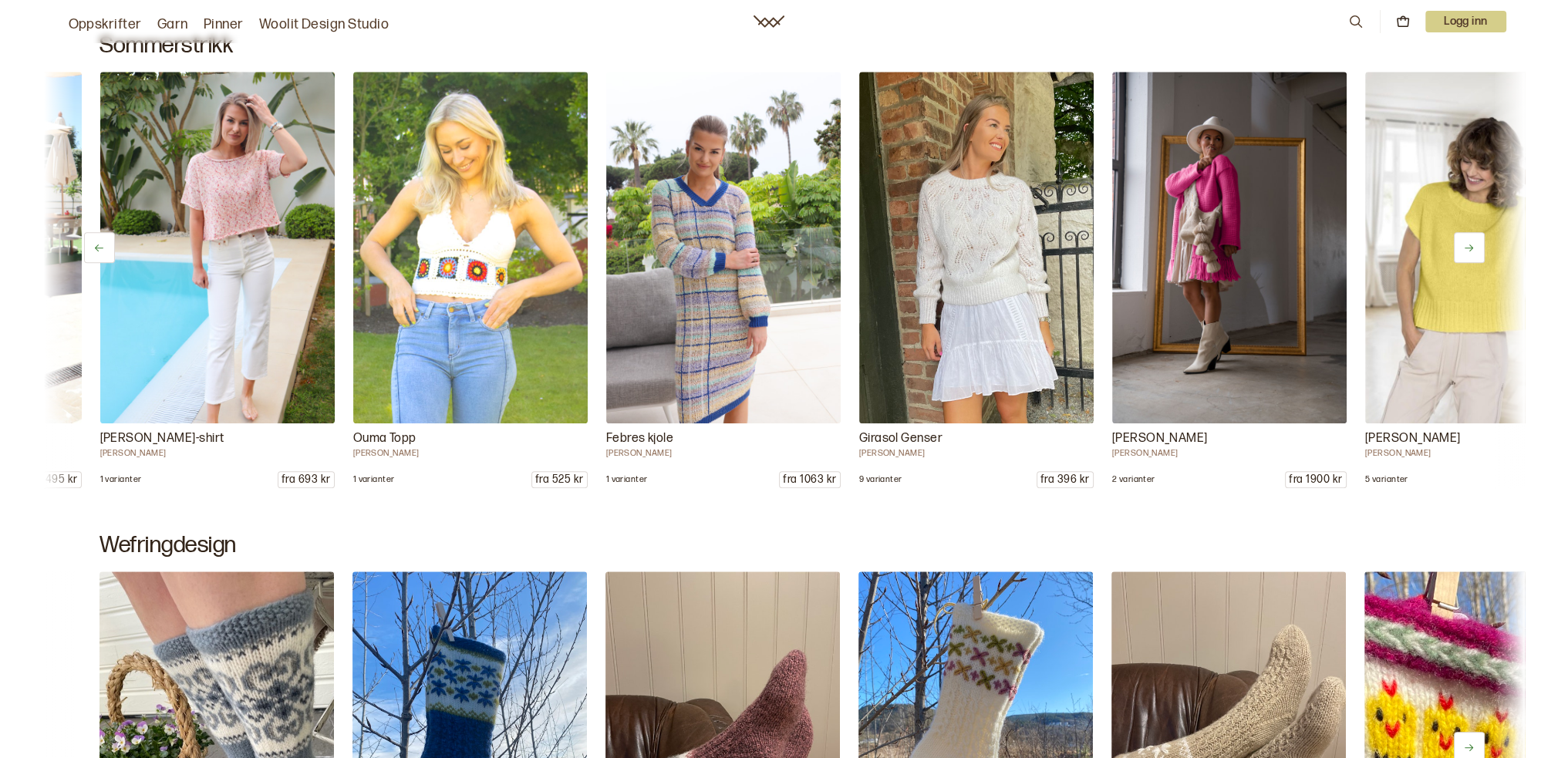
click at [1468, 249] on icon at bounding box center [1468, 248] width 12 height 12
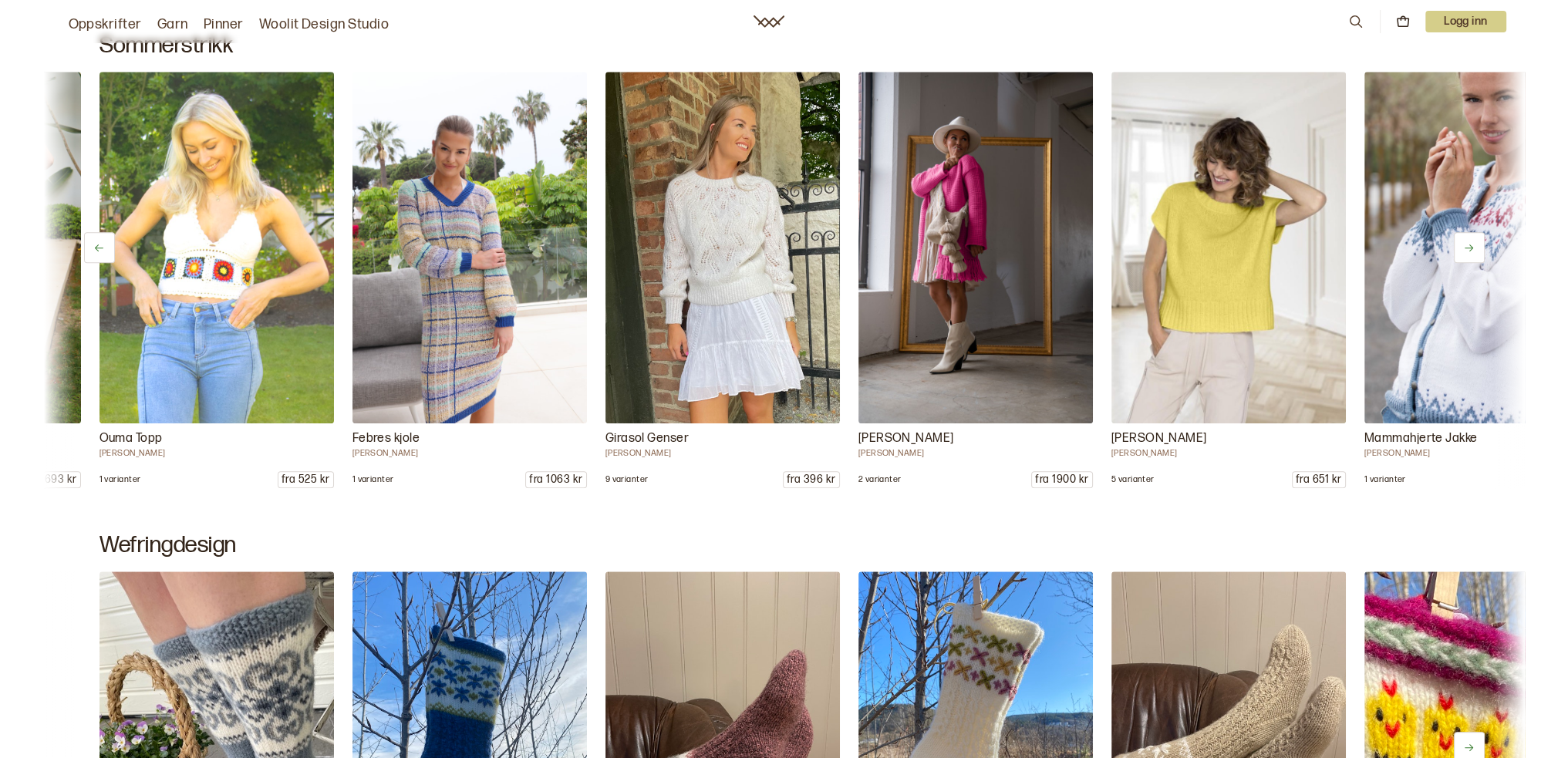
click at [1468, 249] on icon at bounding box center [1468, 248] width 12 height 12
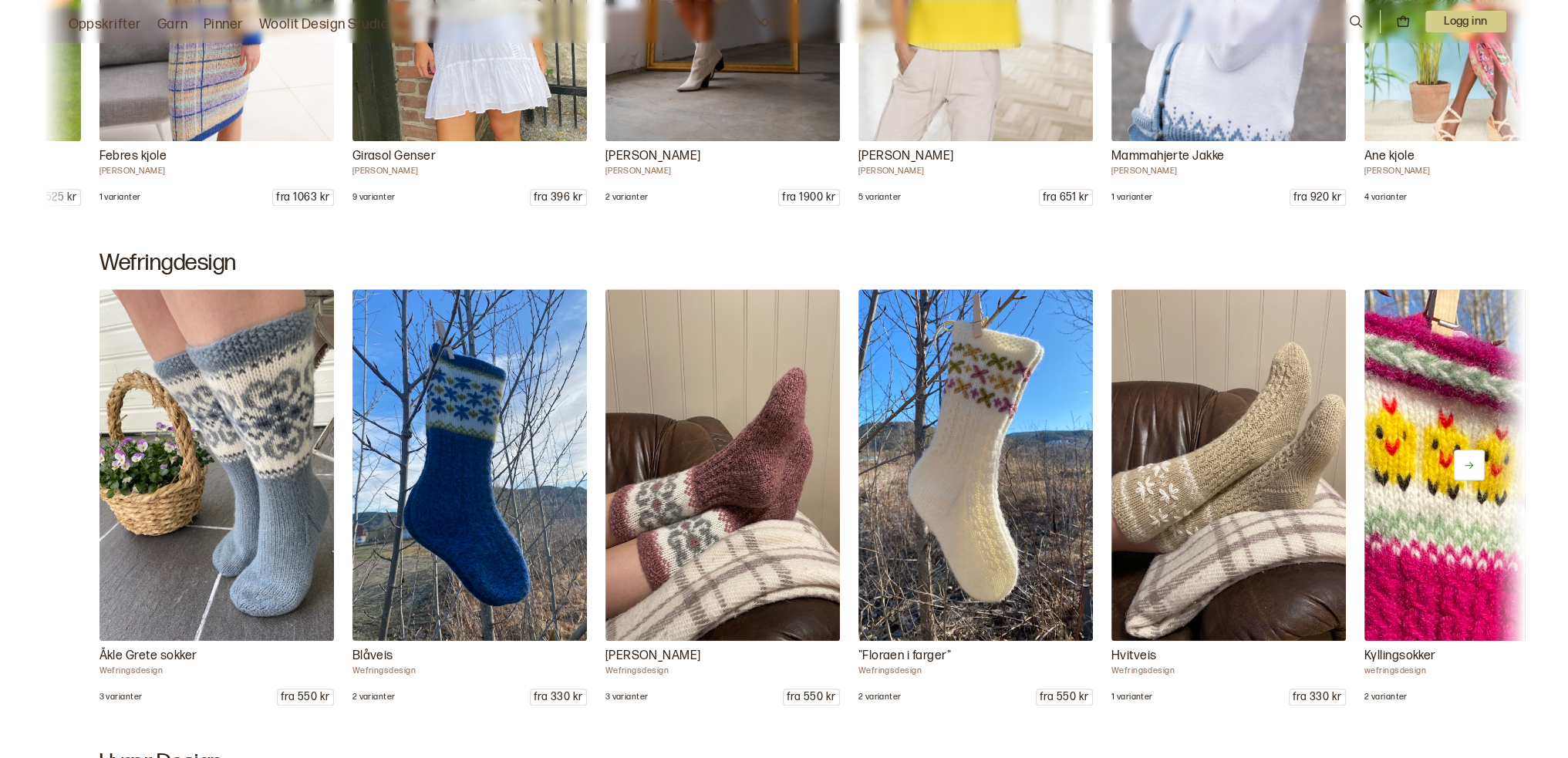
scroll to position [1234, 0]
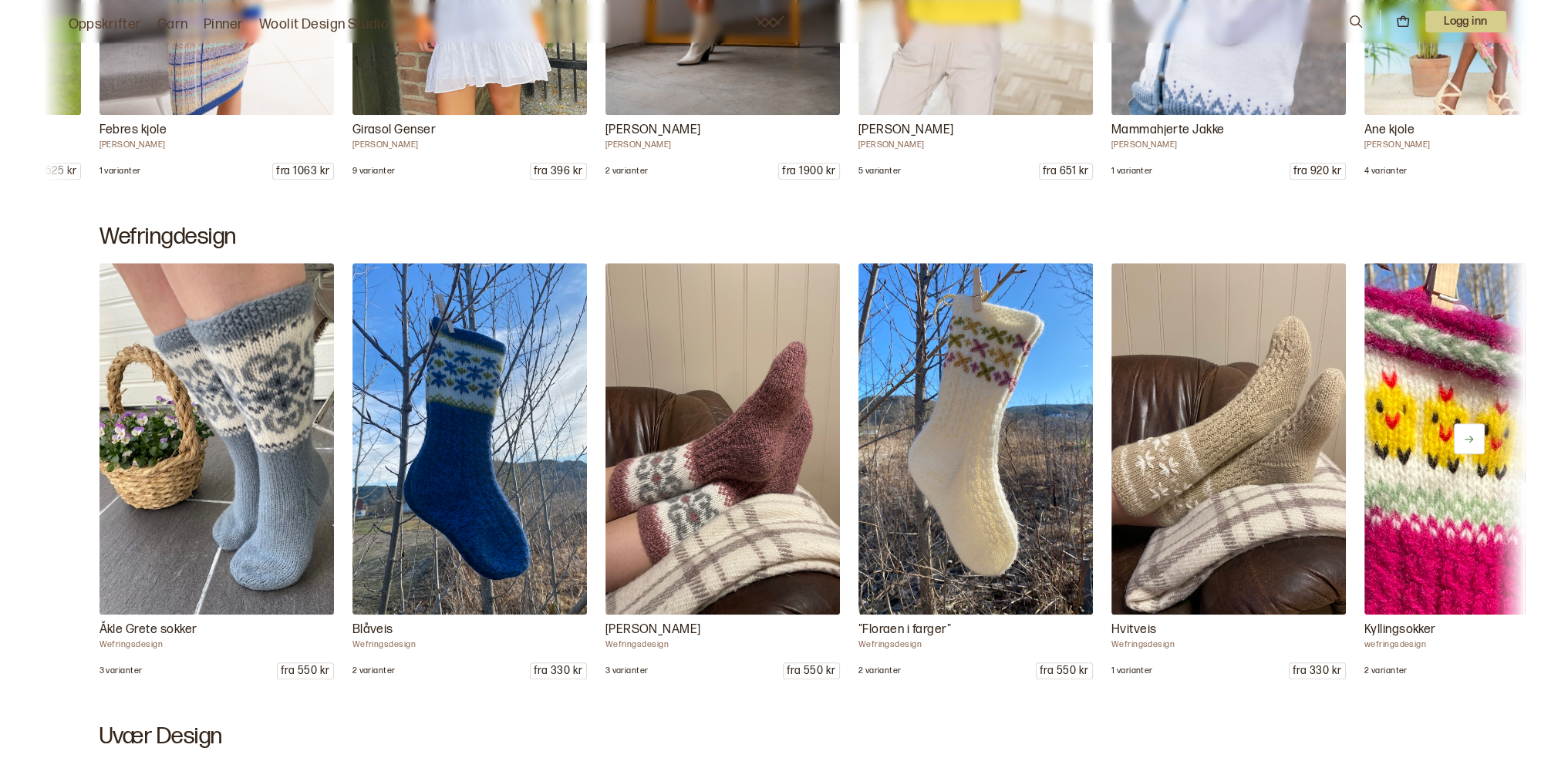
click at [1471, 436] on icon at bounding box center [1468, 439] width 12 height 12
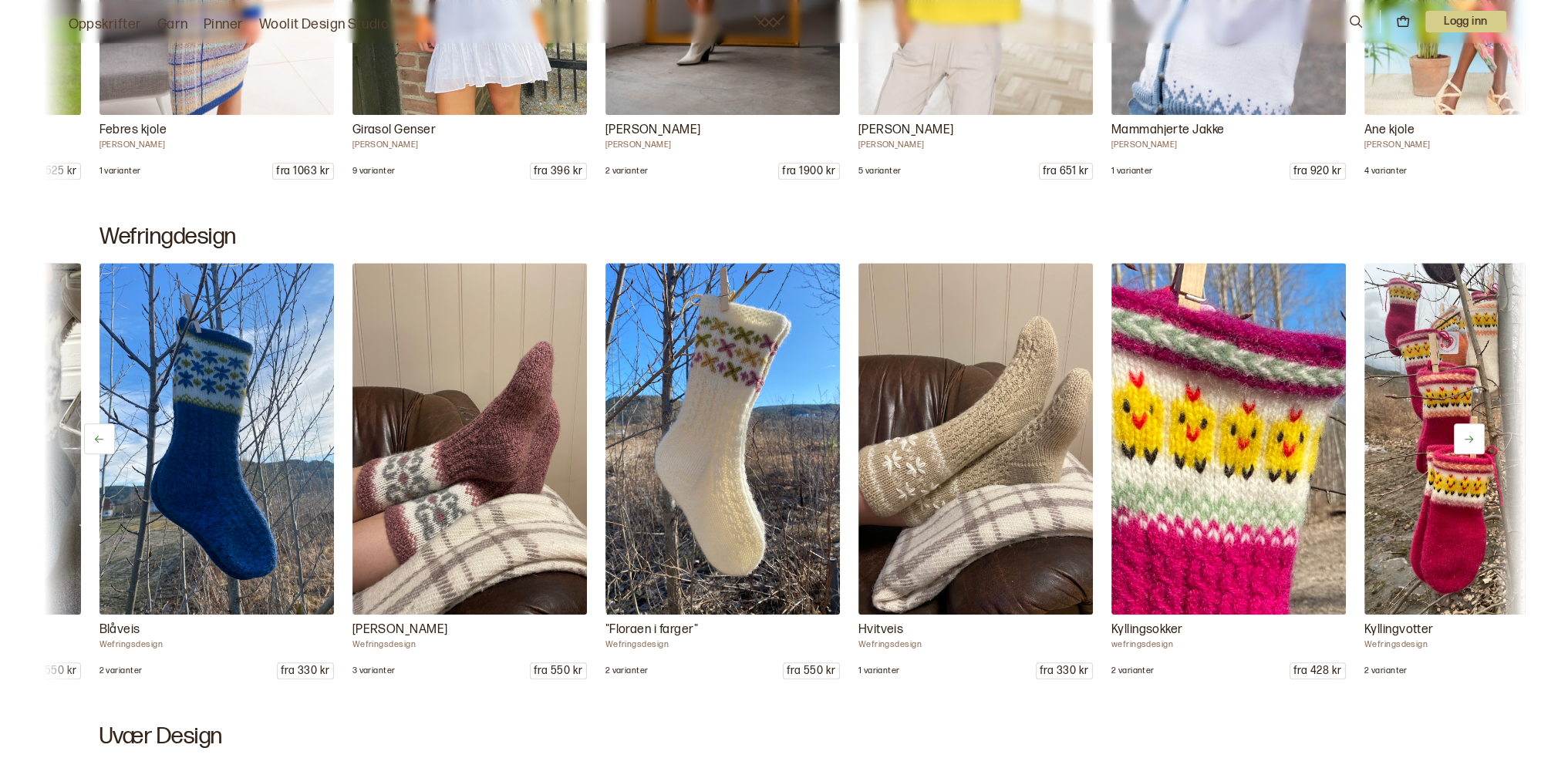
click at [1471, 436] on icon at bounding box center [1468, 439] width 12 height 12
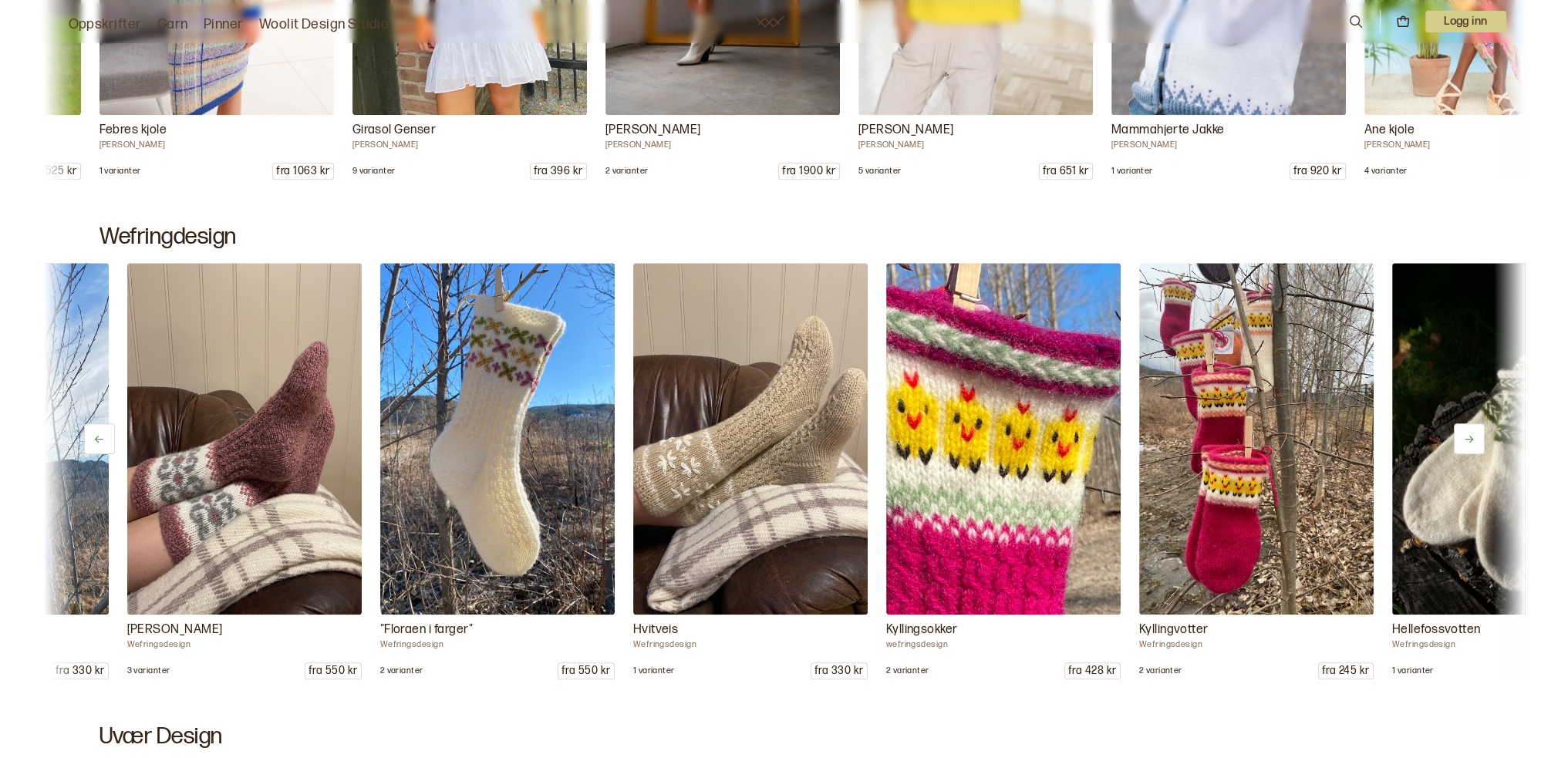
click at [1471, 436] on icon at bounding box center [1468, 439] width 12 height 12
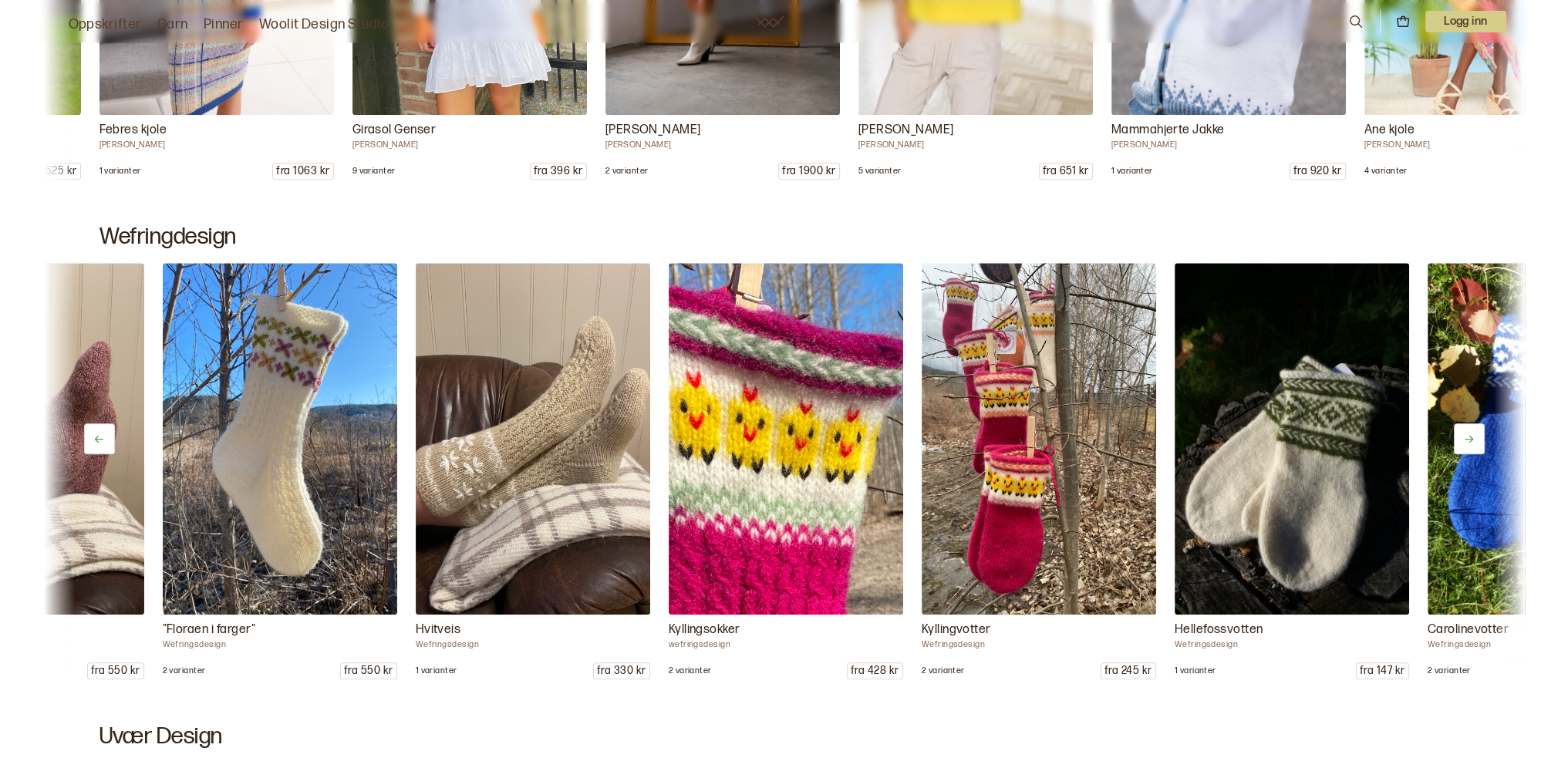
click at [1471, 436] on icon at bounding box center [1468, 439] width 12 height 12
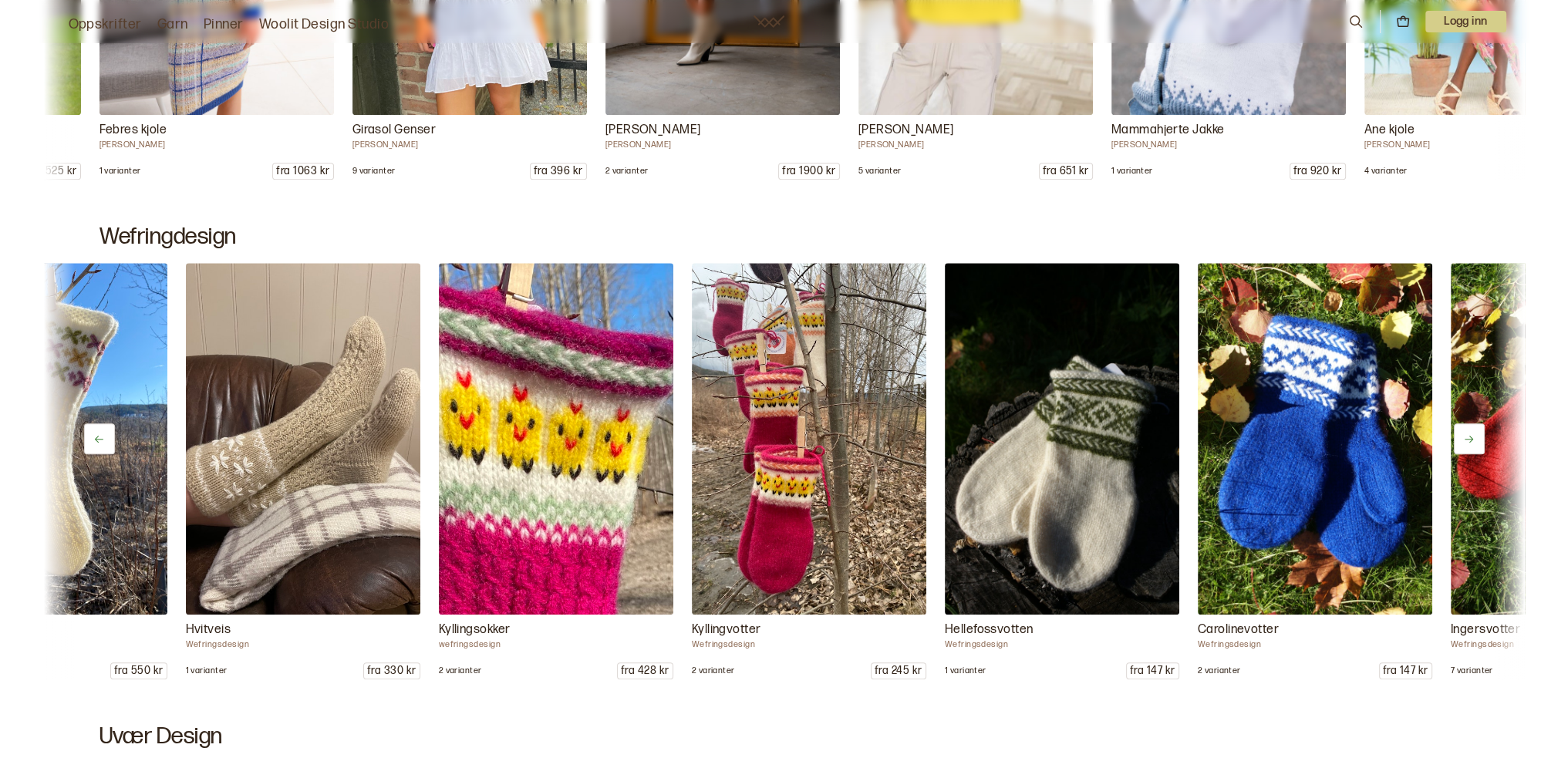
click at [1471, 436] on icon at bounding box center [1468, 439] width 12 height 12
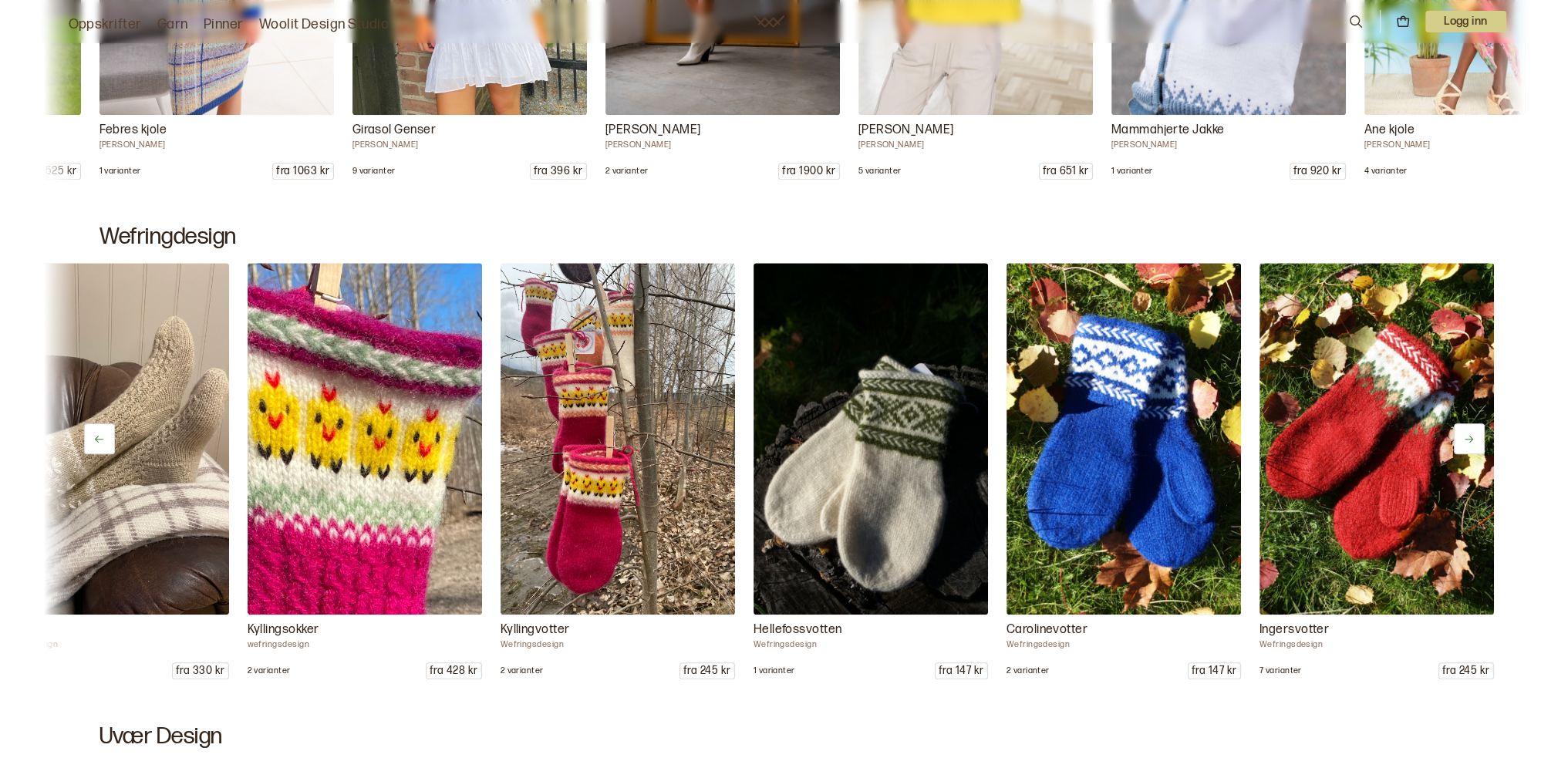
click at [1471, 436] on icon at bounding box center [1468, 439] width 12 height 12
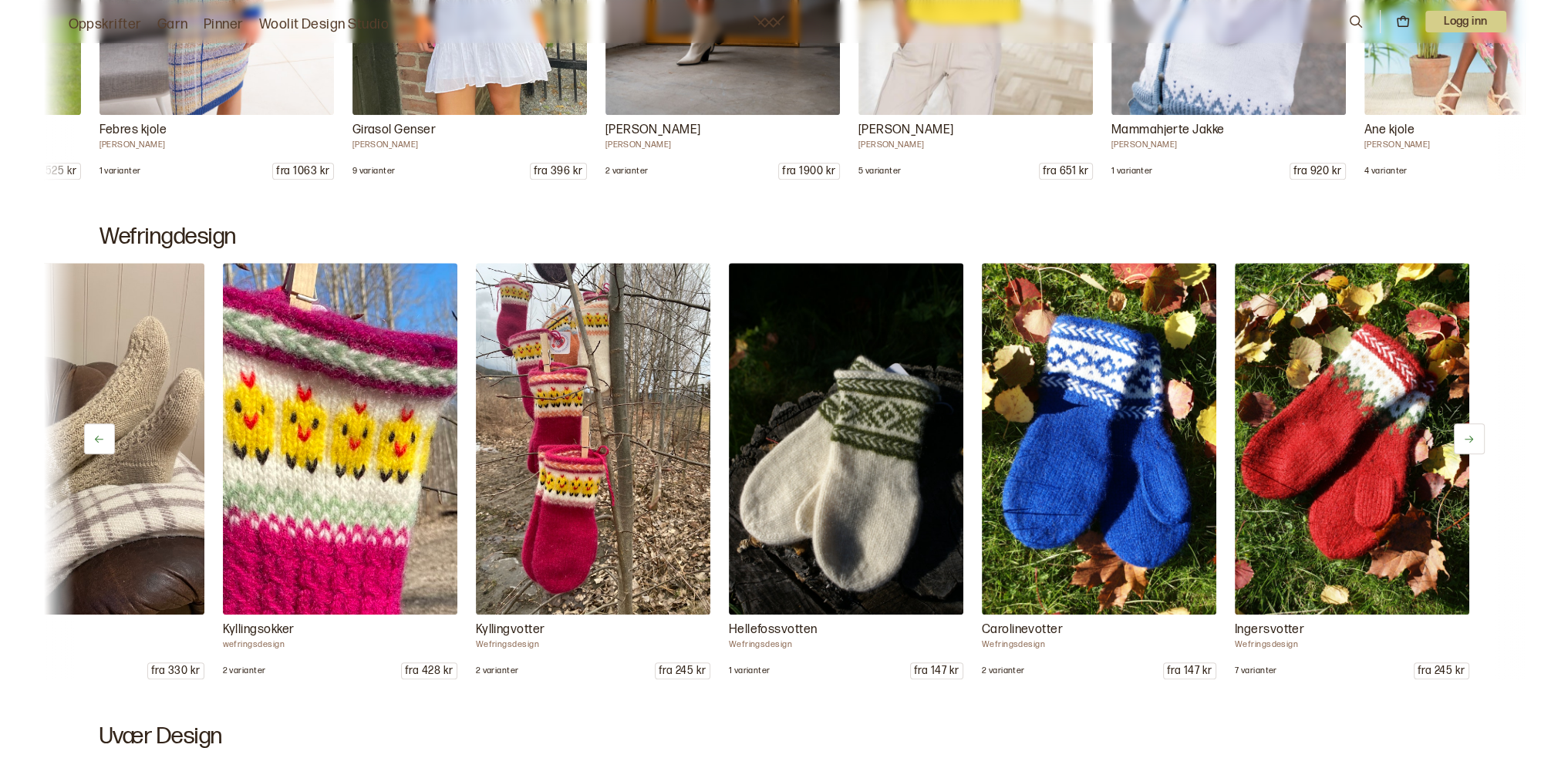
click at [1471, 436] on icon at bounding box center [1468, 439] width 12 height 12
click at [1471, 436] on div "Åkle Grete sokker Wefringsdesign 3 varianter fra 550 kr Blåveis Wefringsdesign …" at bounding box center [785, 471] width 1481 height 416
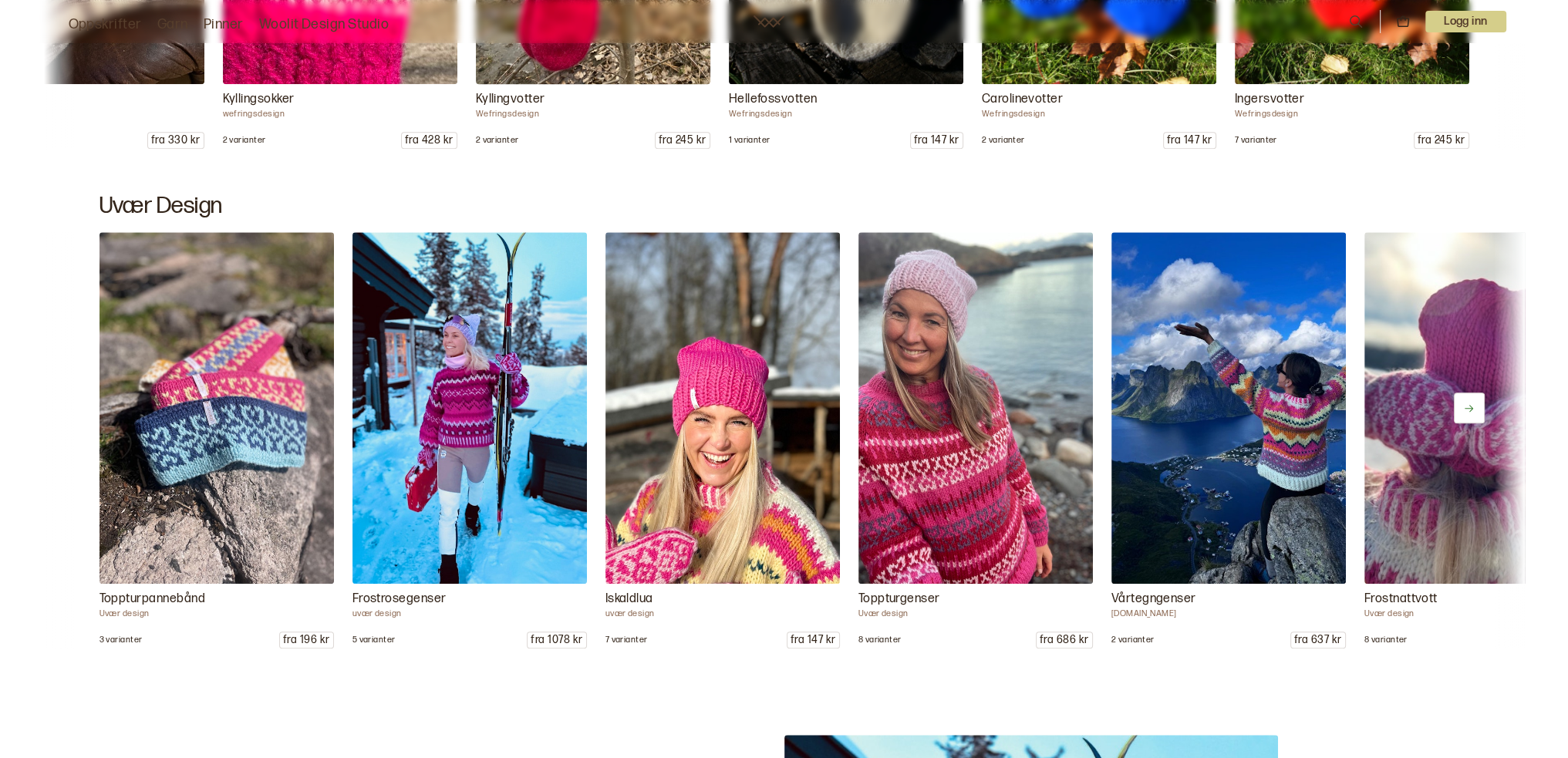
scroll to position [1774, 0]
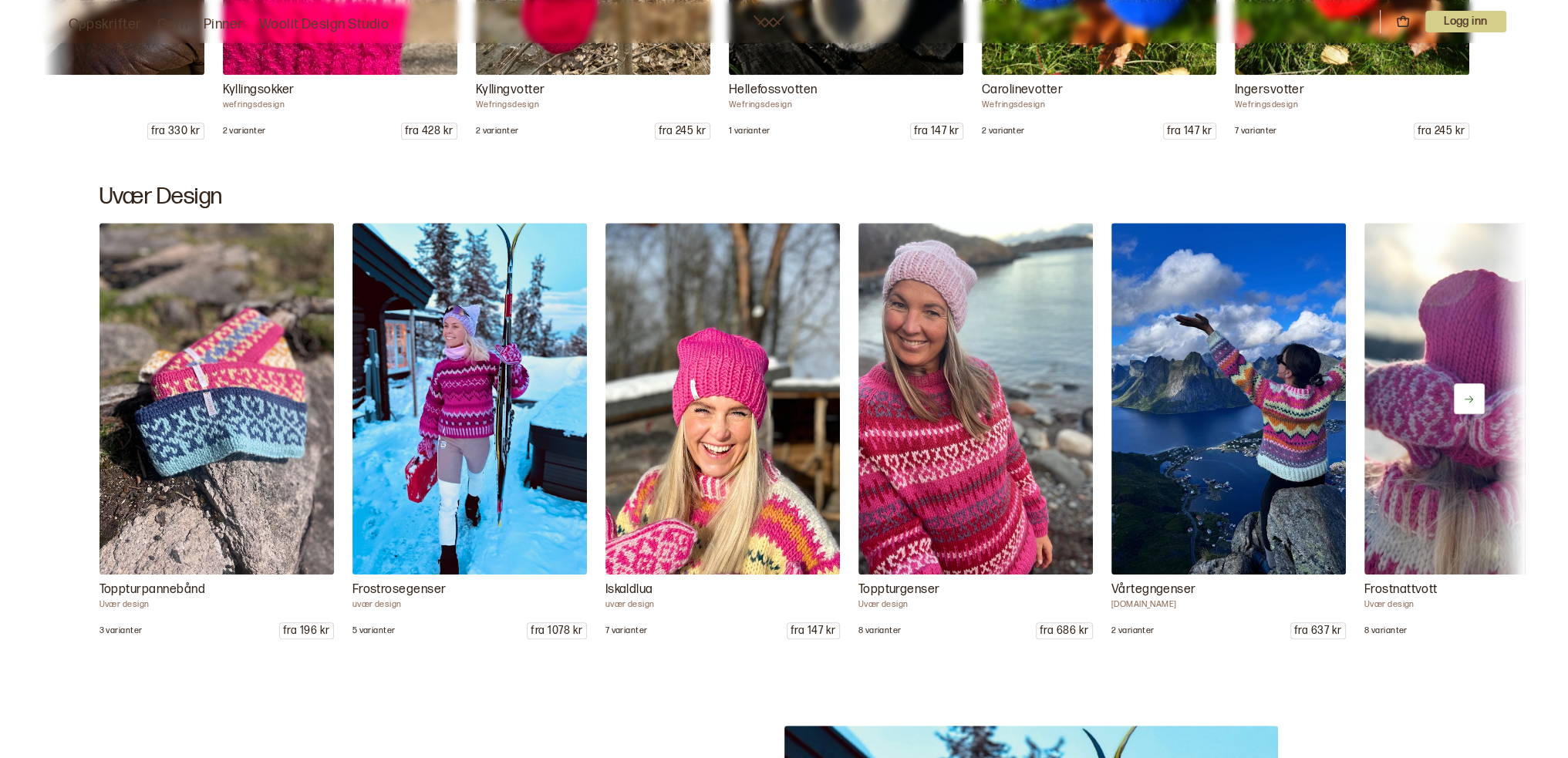
click at [1468, 397] on icon at bounding box center [1468, 399] width 12 height 12
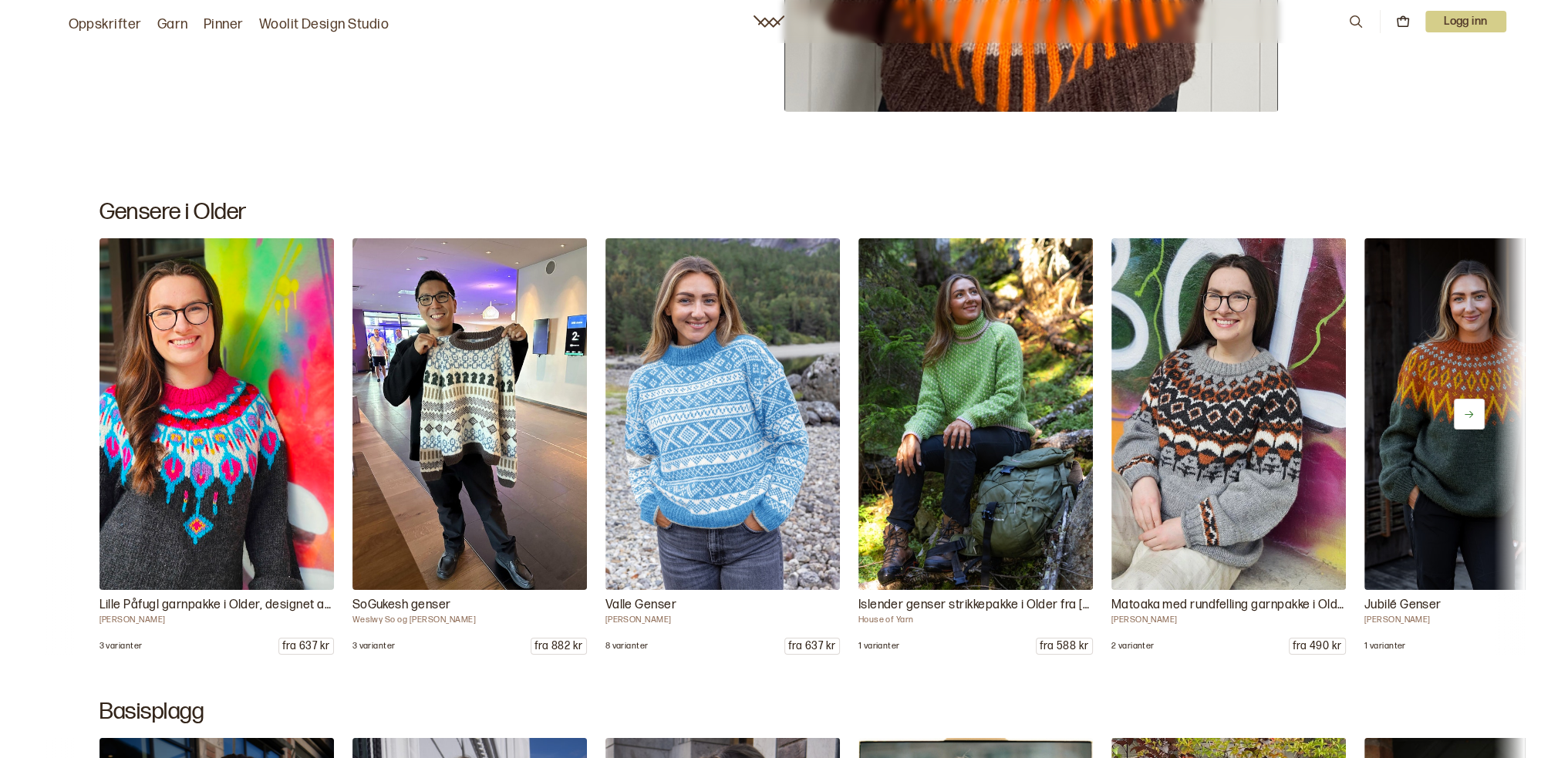
scroll to position [7019, 0]
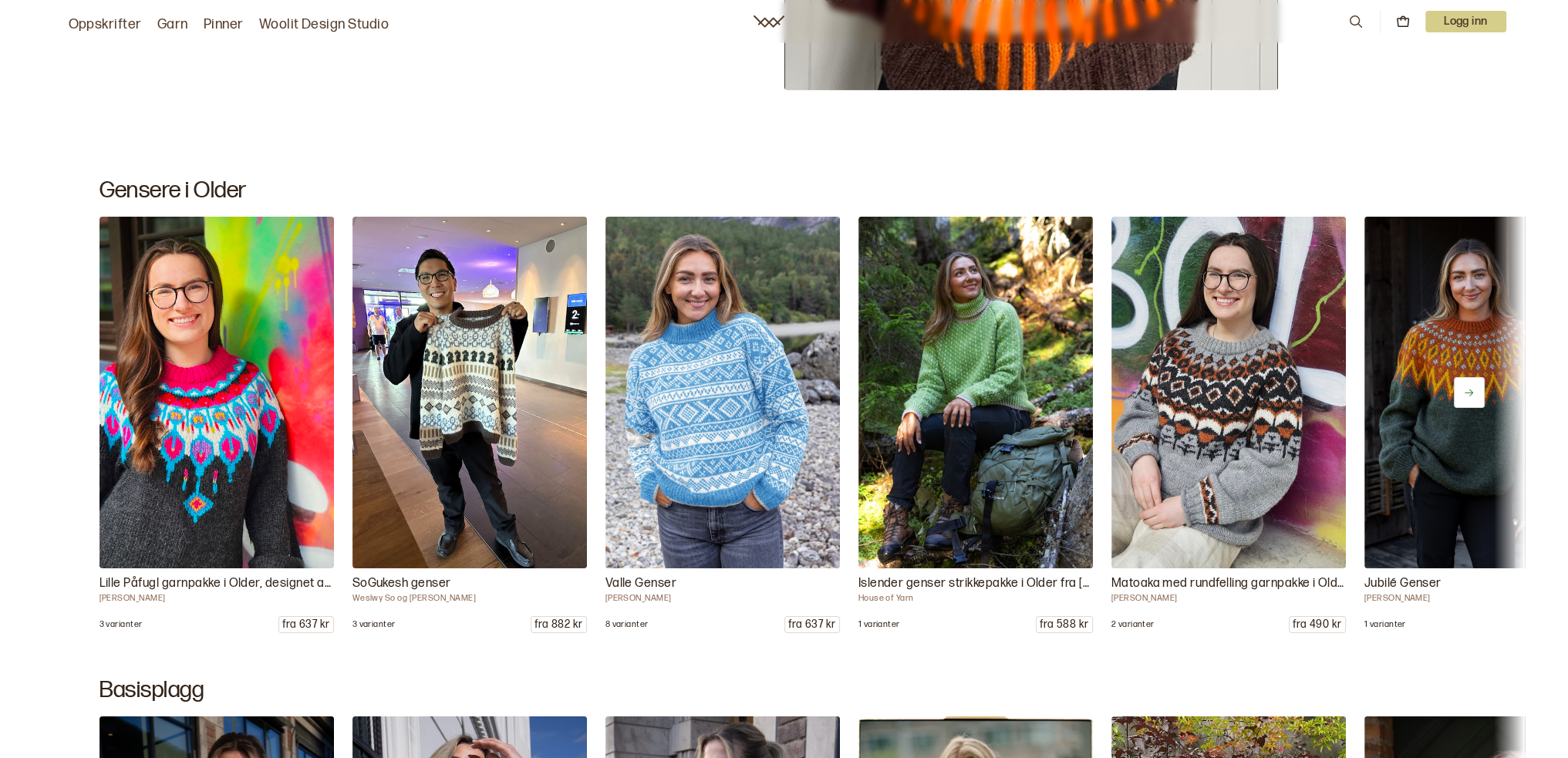
click at [1474, 391] on icon at bounding box center [1468, 392] width 12 height 12
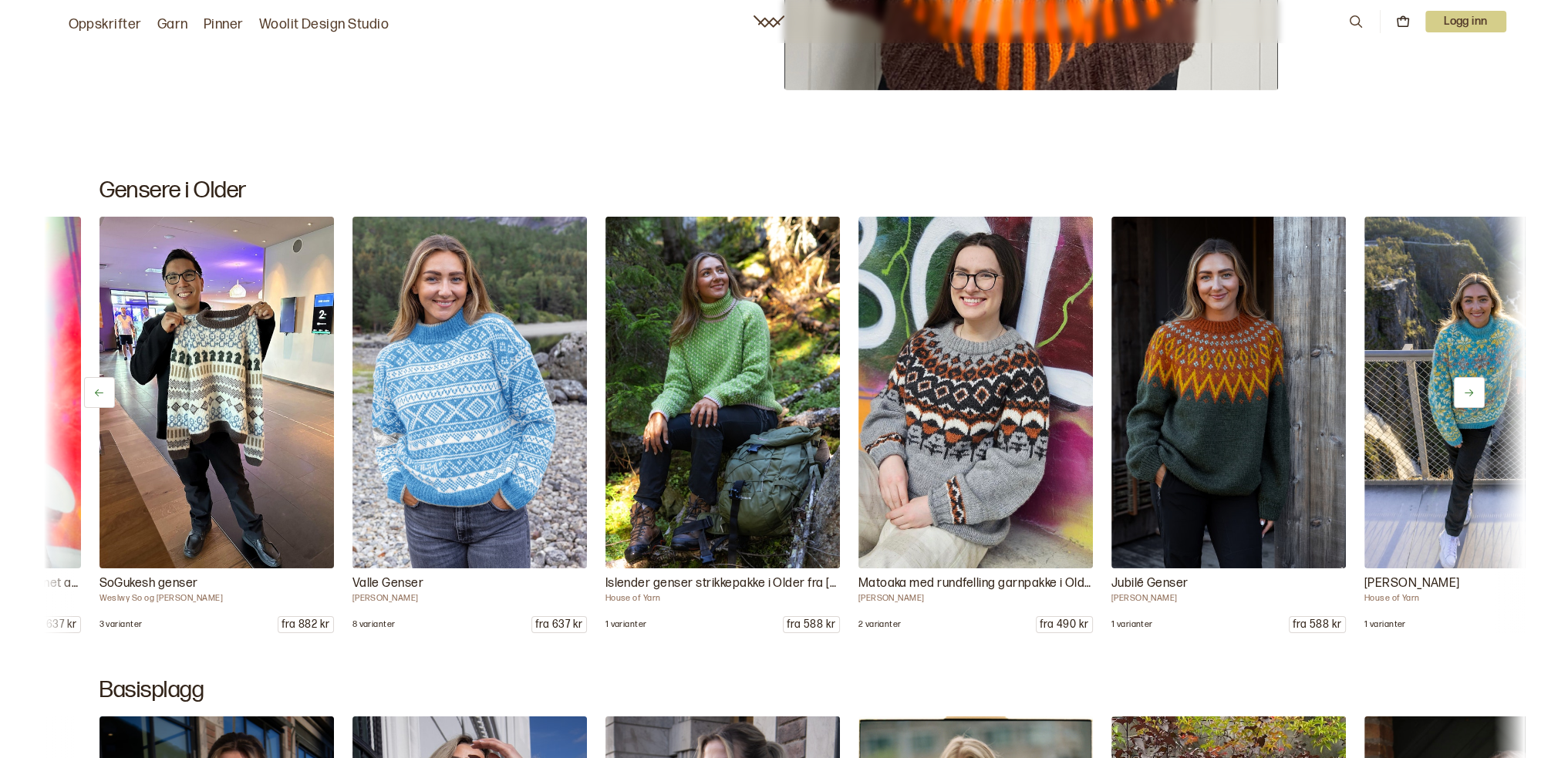
click at [1474, 391] on icon at bounding box center [1468, 392] width 12 height 12
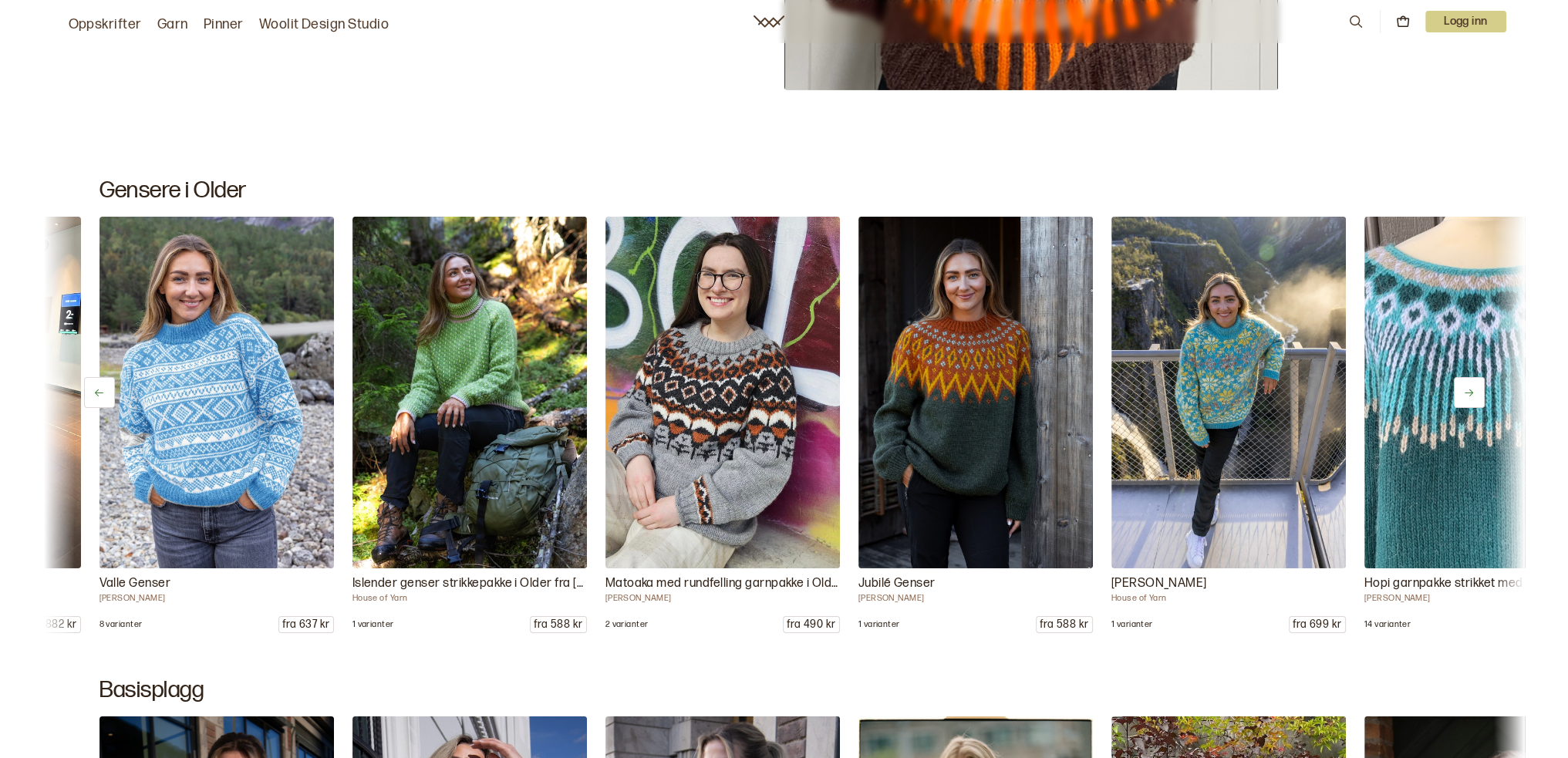
click at [1474, 391] on icon at bounding box center [1468, 392] width 12 height 12
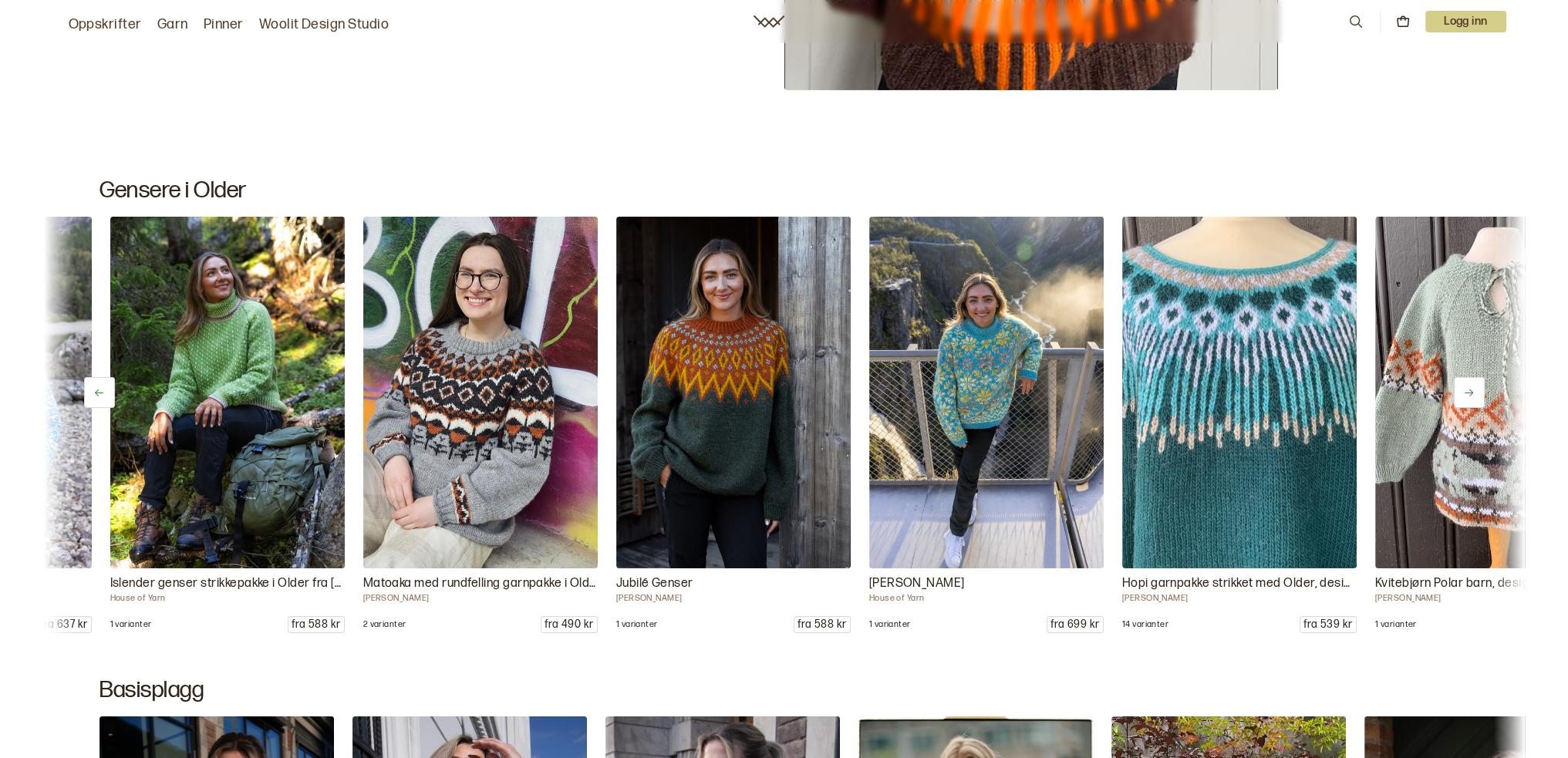
scroll to position [0, 759]
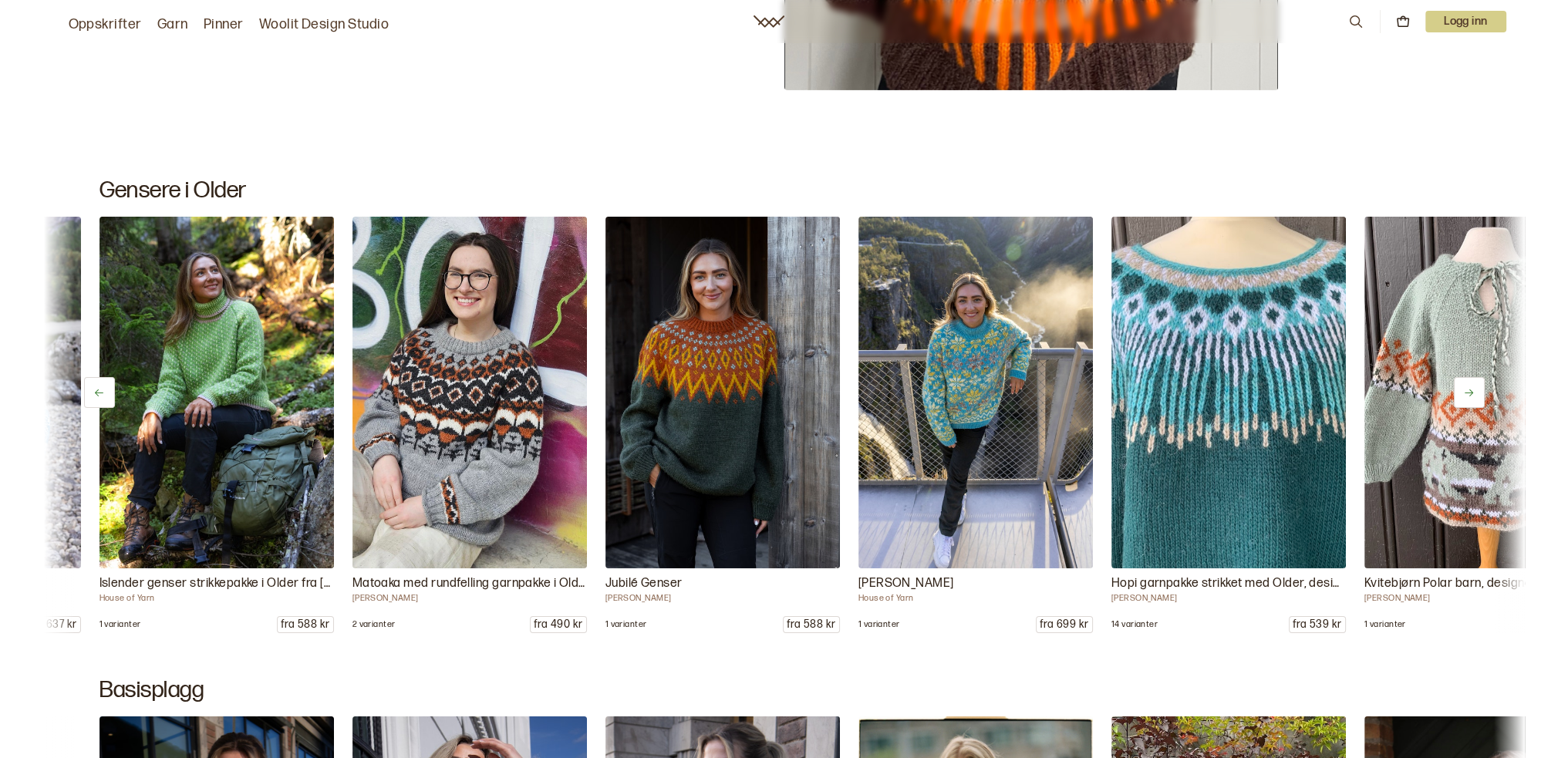
click at [1225, 580] on p "Hopi garnpakke strikket med Older, designet av [PERSON_NAME]" at bounding box center [1229, 583] width 234 height 18
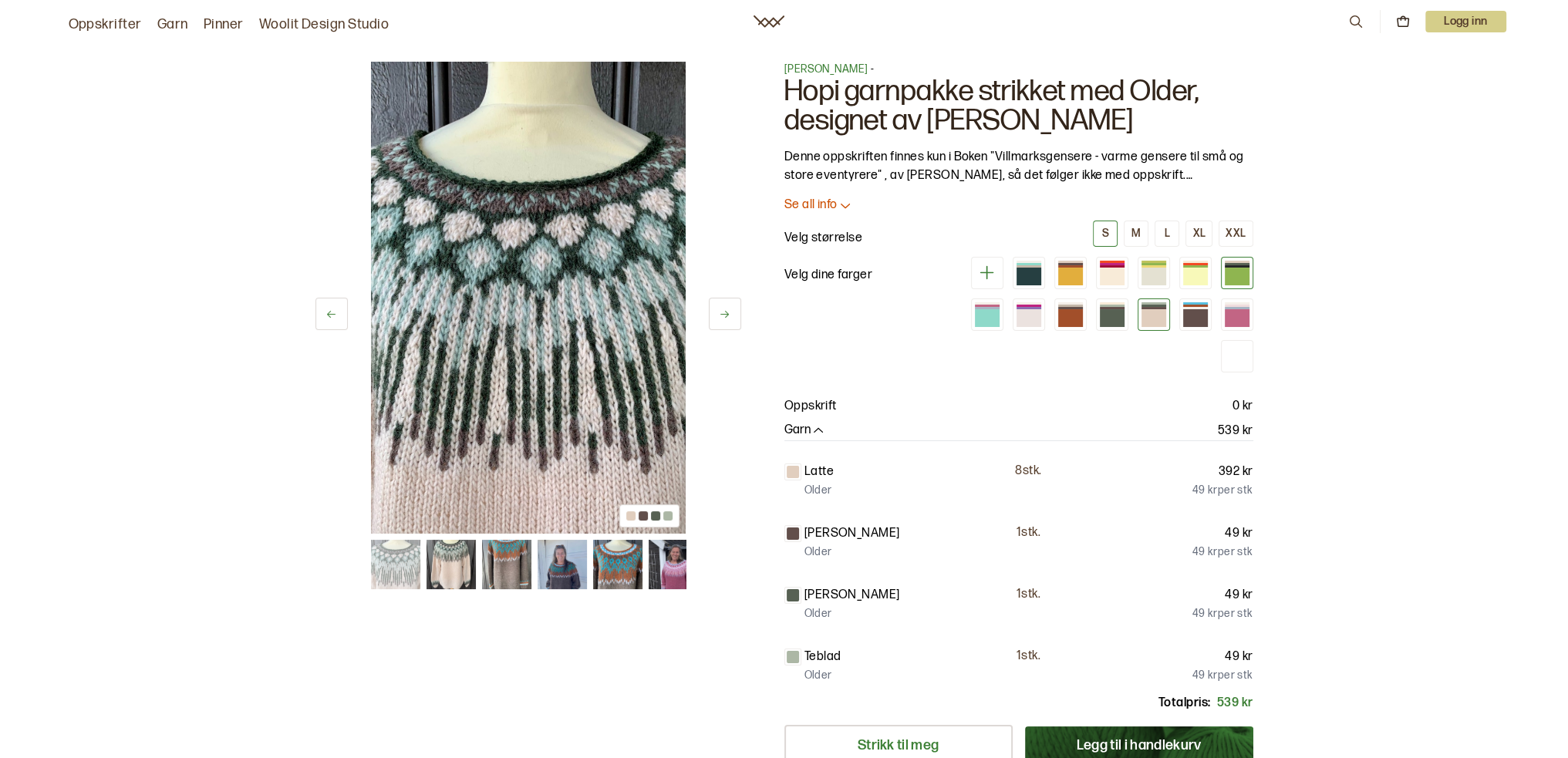
click at [1237, 270] on div at bounding box center [1237, 276] width 25 height 17
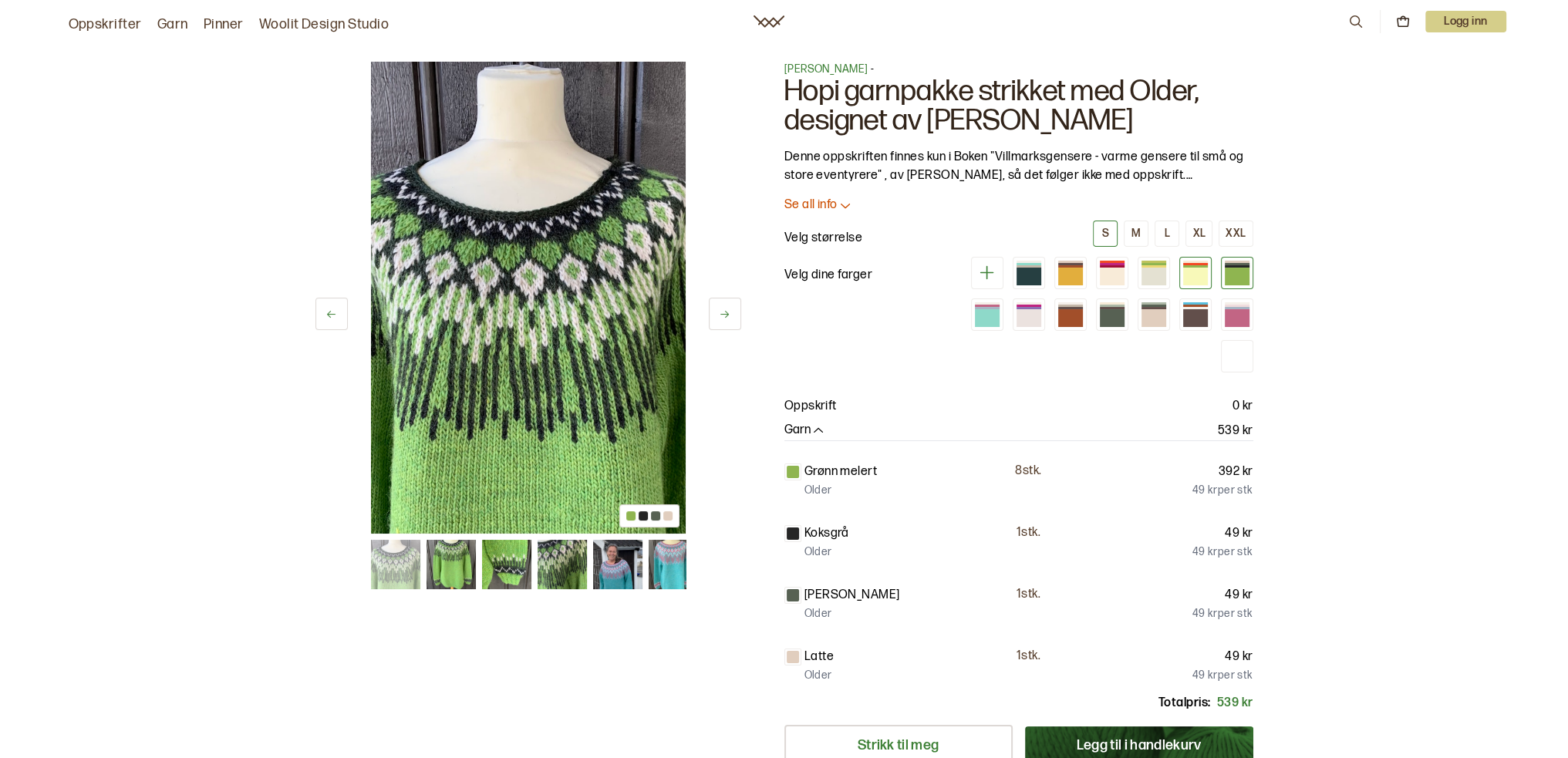
click at [1203, 271] on div at bounding box center [1195, 276] width 25 height 17
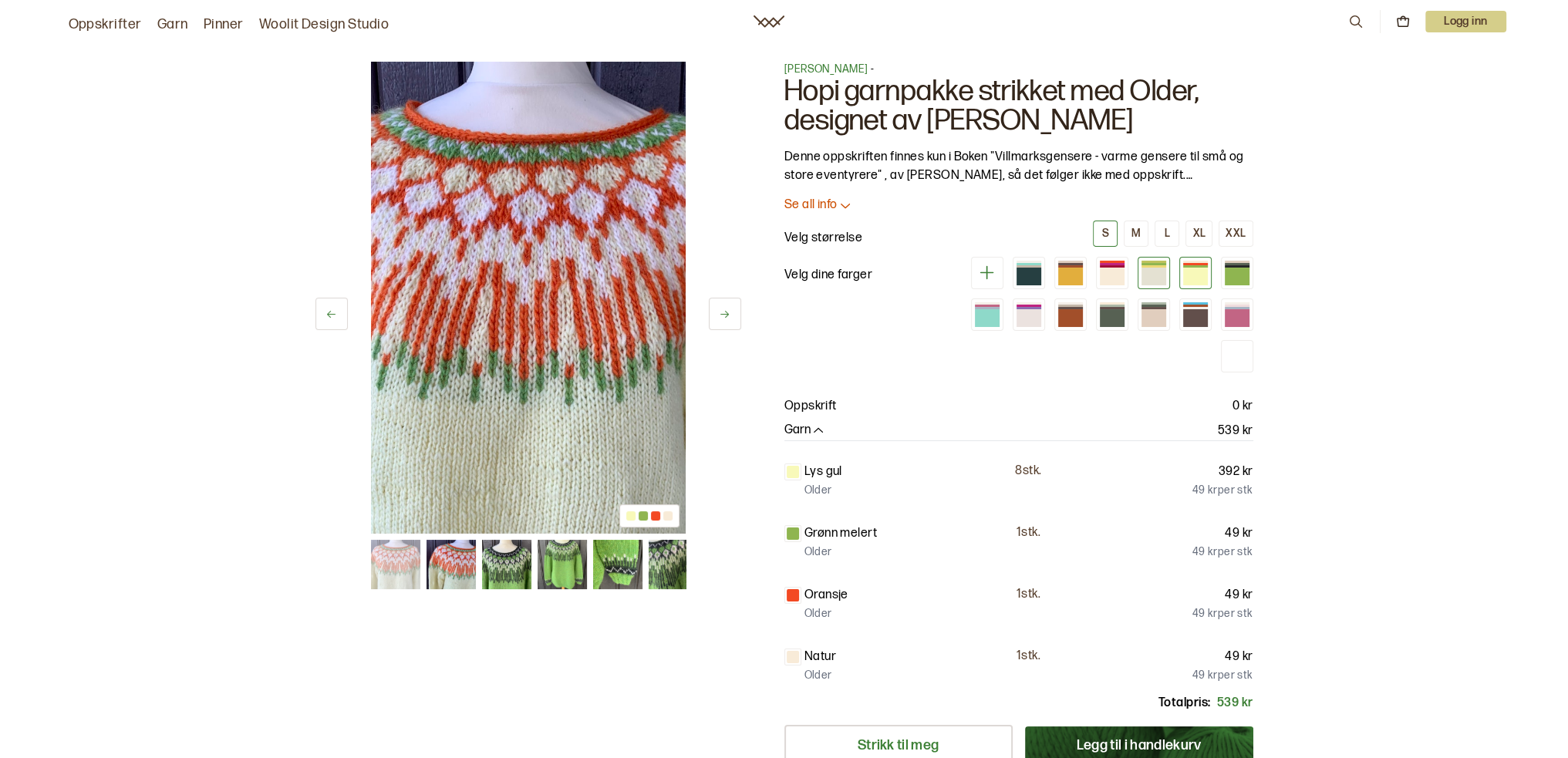
click at [1162, 279] on div at bounding box center [1153, 276] width 25 height 17
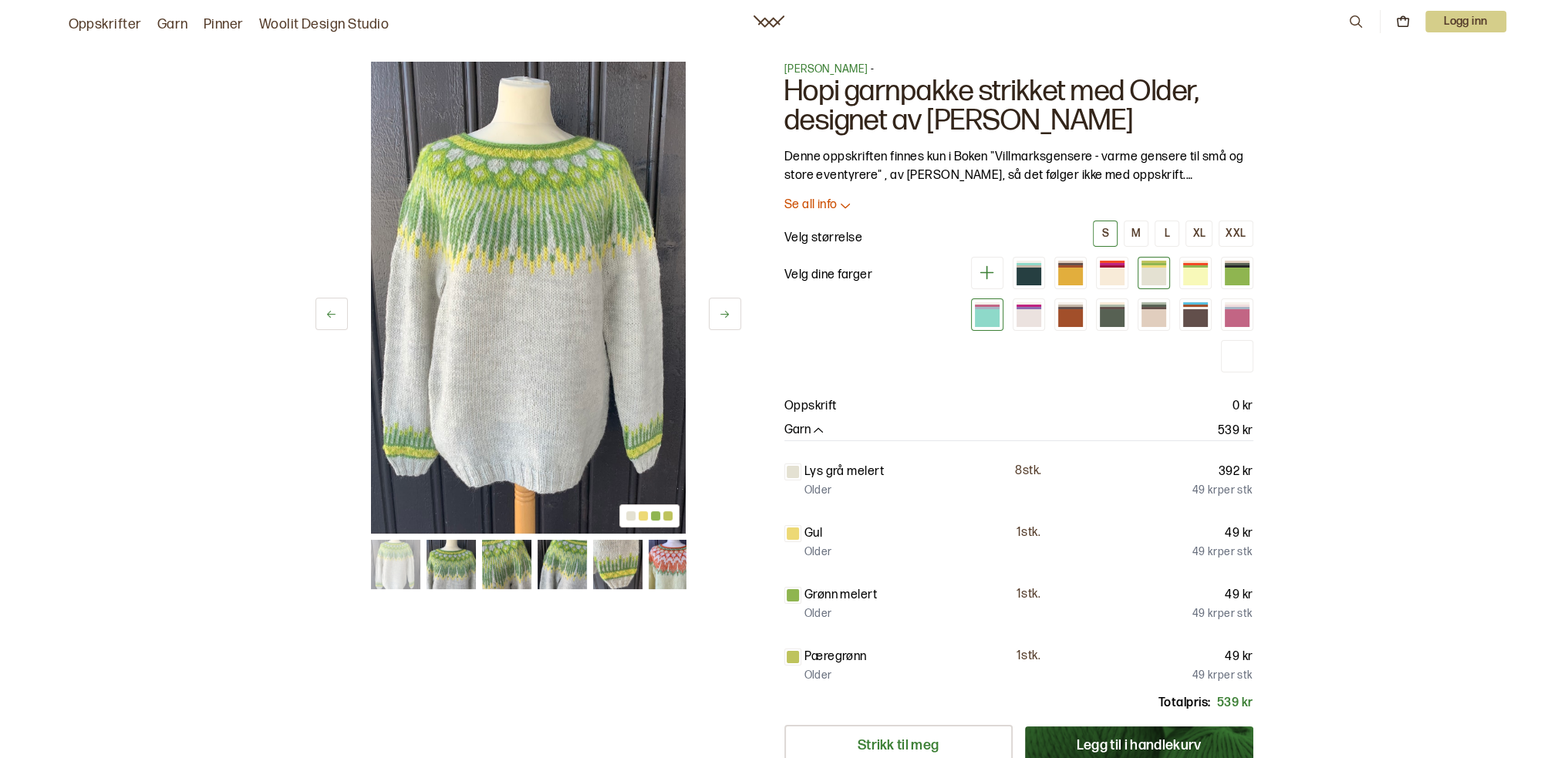
click at [985, 313] on div at bounding box center [987, 318] width 25 height 17
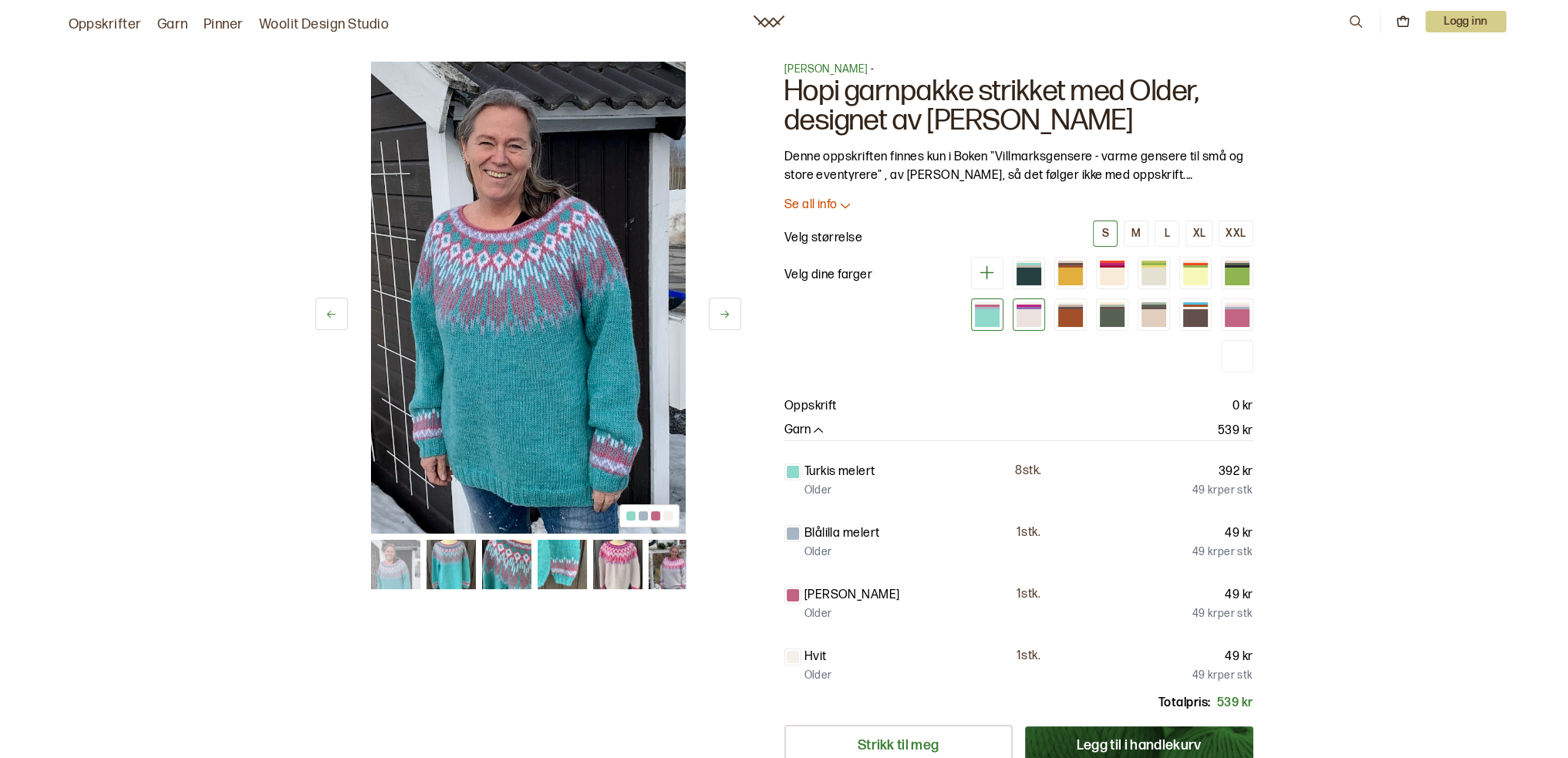
click at [1028, 315] on div at bounding box center [1028, 318] width 25 height 17
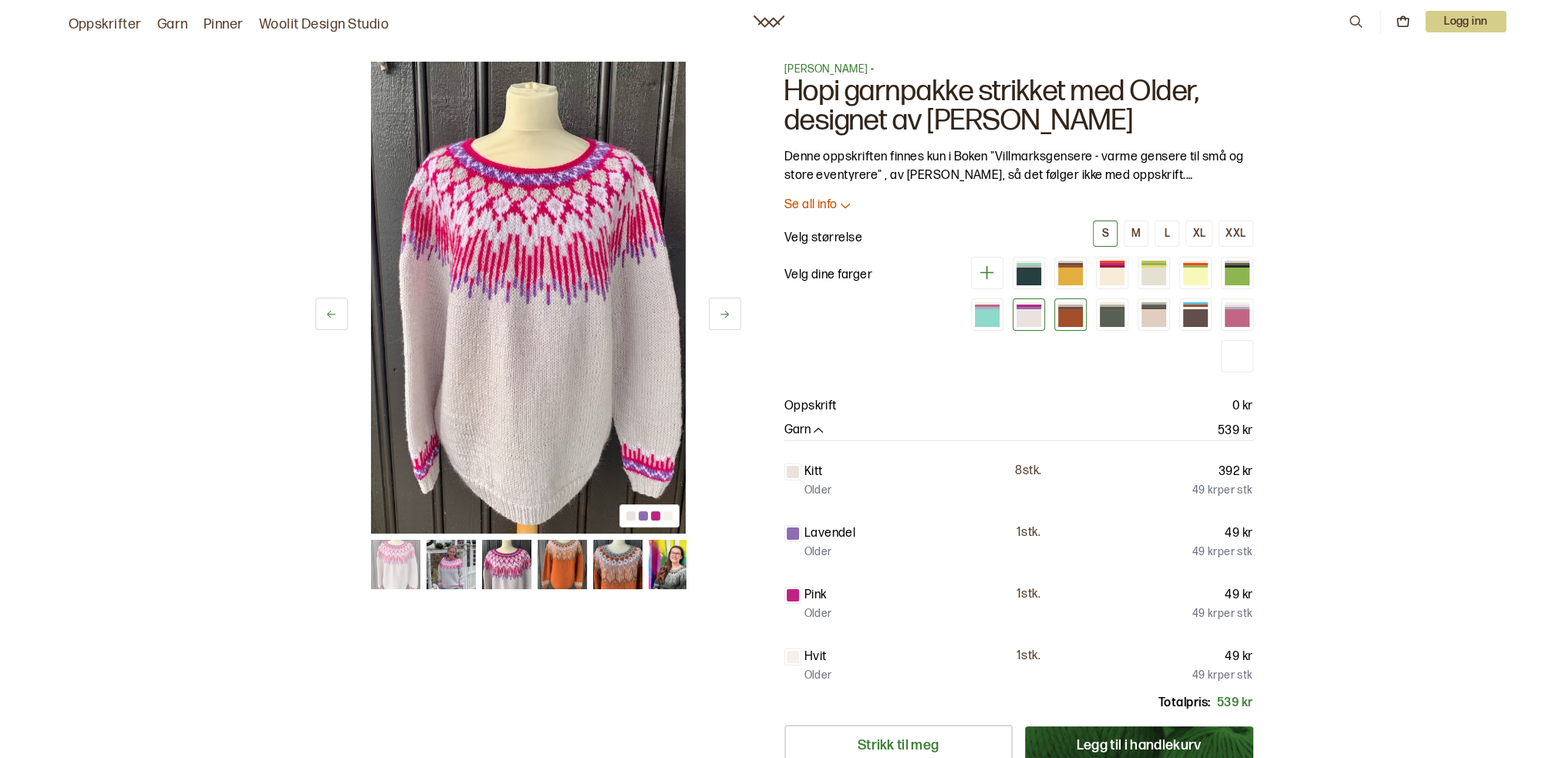
click at [1066, 314] on div at bounding box center [1070, 318] width 25 height 17
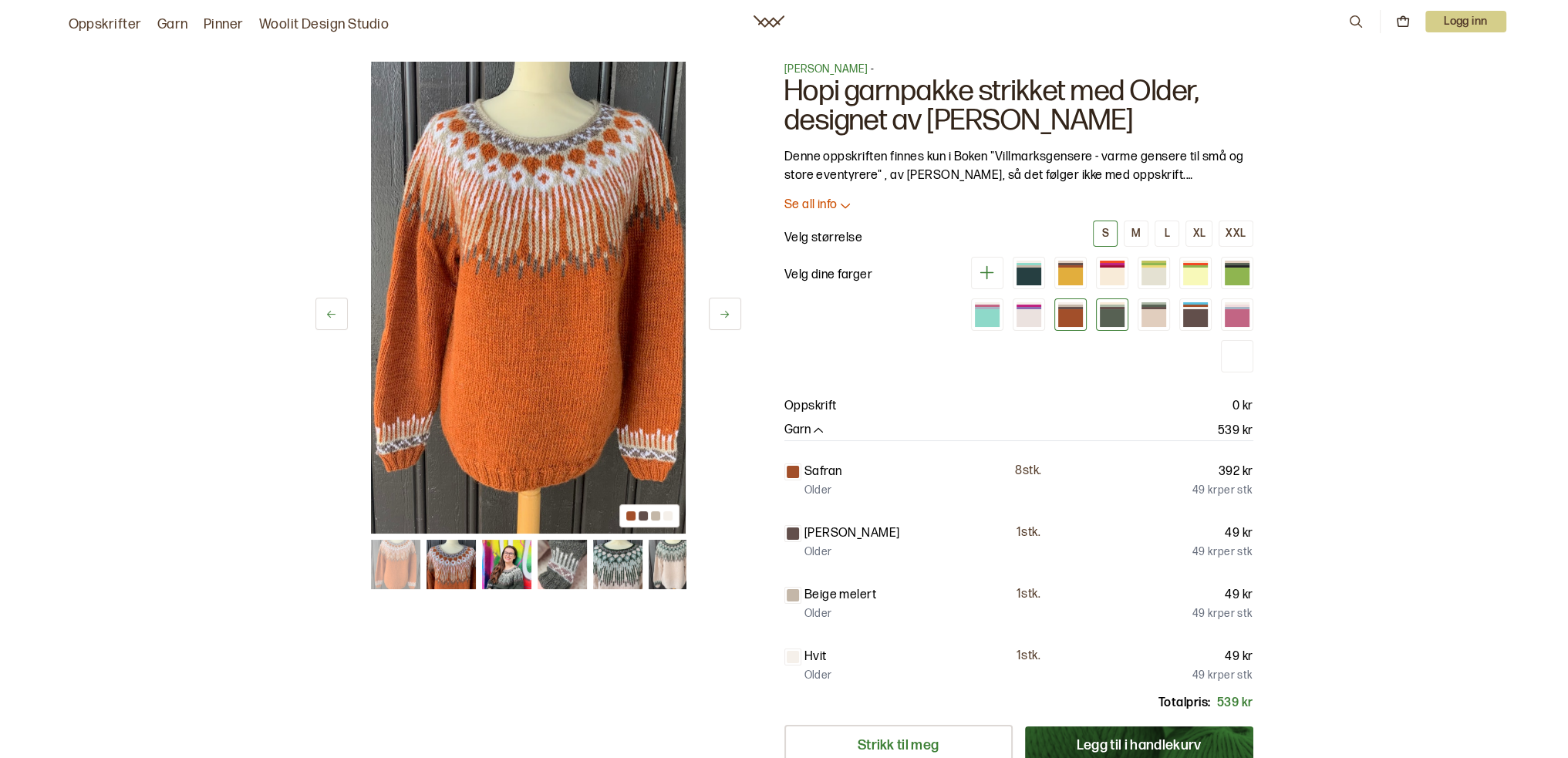
click at [1107, 316] on div at bounding box center [1112, 318] width 25 height 17
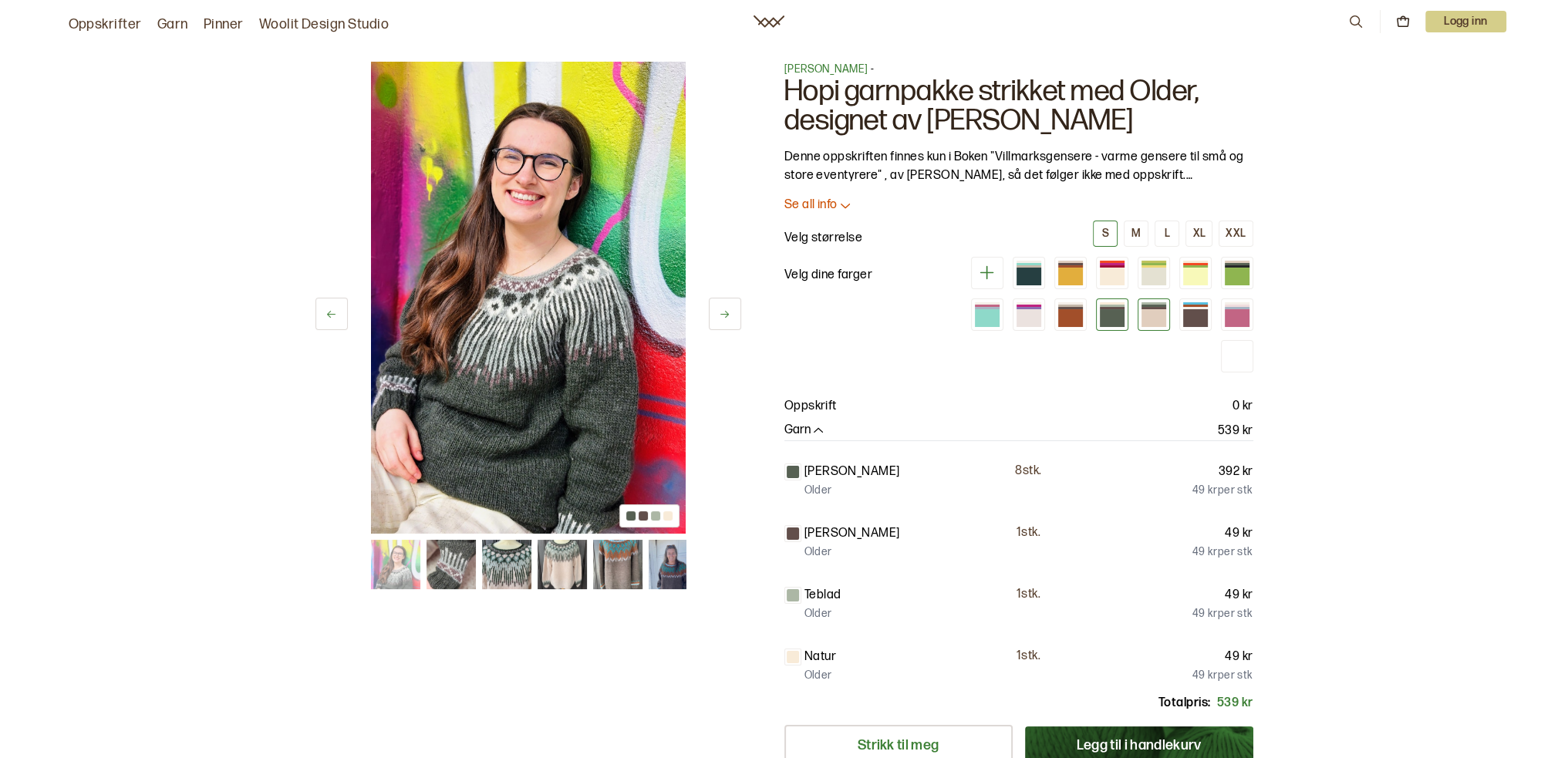
click at [1156, 316] on div at bounding box center [1153, 318] width 25 height 17
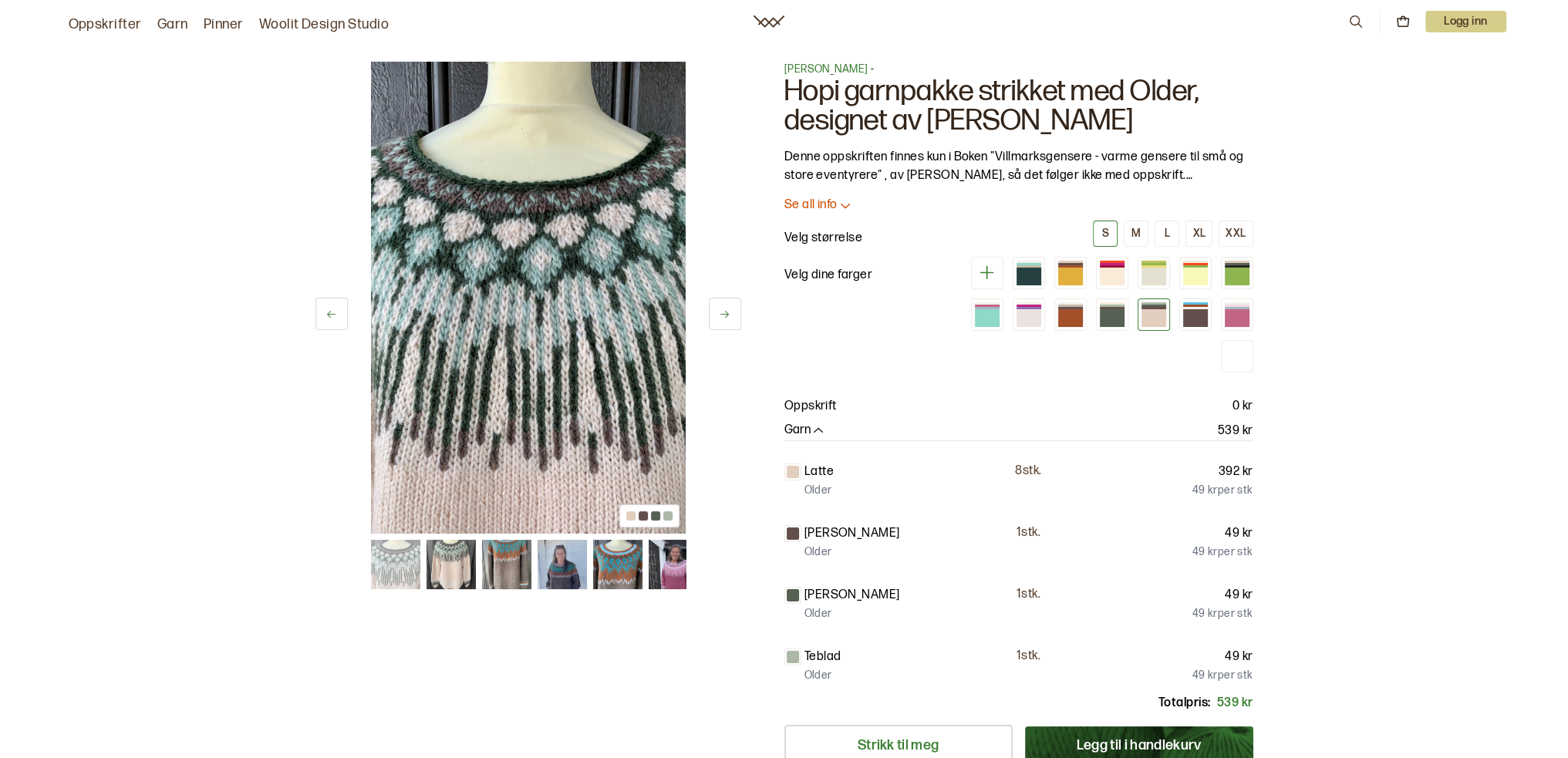
click at [992, 275] on icon at bounding box center [987, 272] width 19 height 19
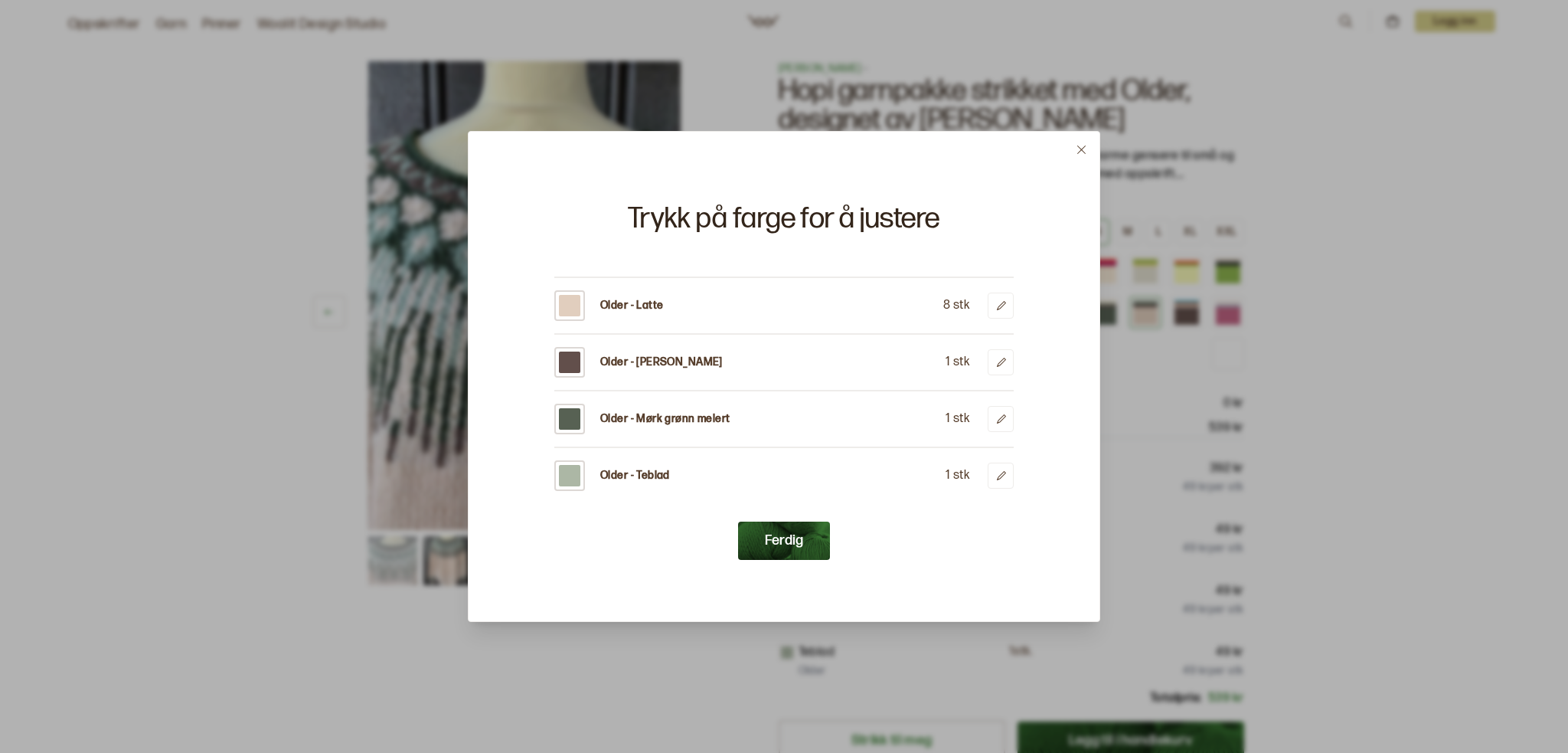
click at [1078, 148] on icon at bounding box center [1082, 149] width 12 height 12
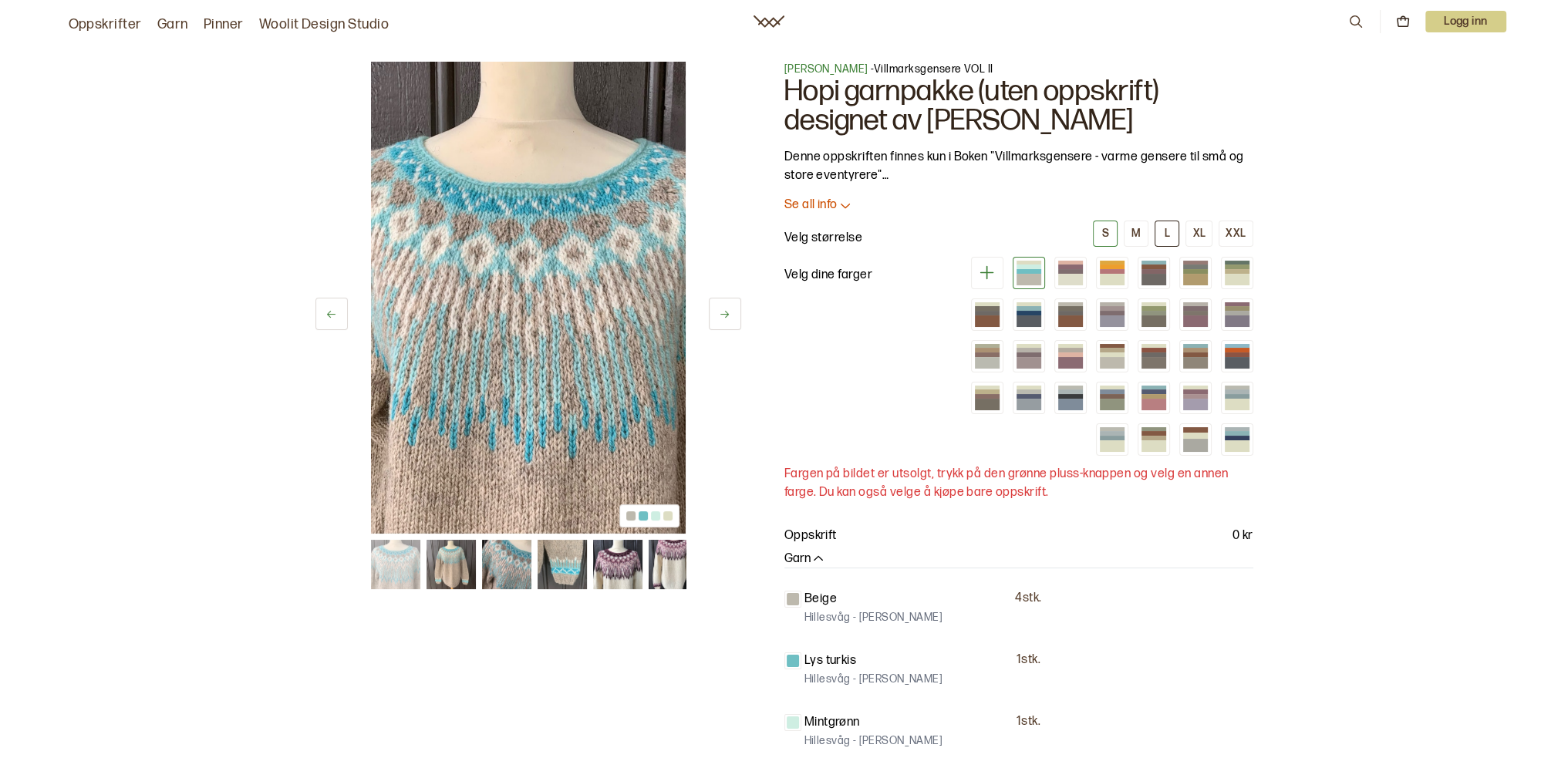
click at [1168, 233] on div "L" at bounding box center [1167, 234] width 6 height 14
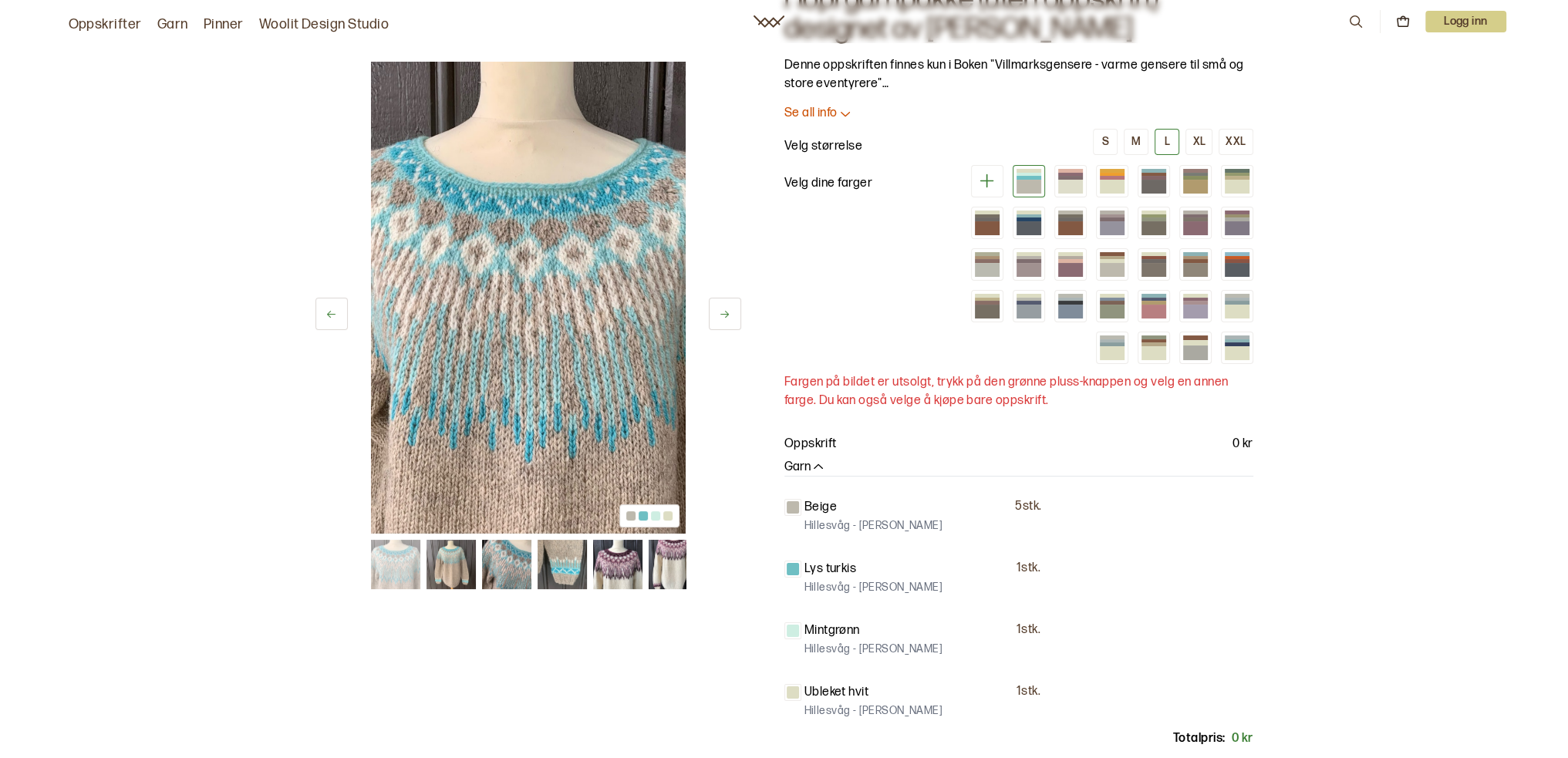
scroll to position [77, 0]
